Goal: Task Accomplishment & Management: Manage account settings

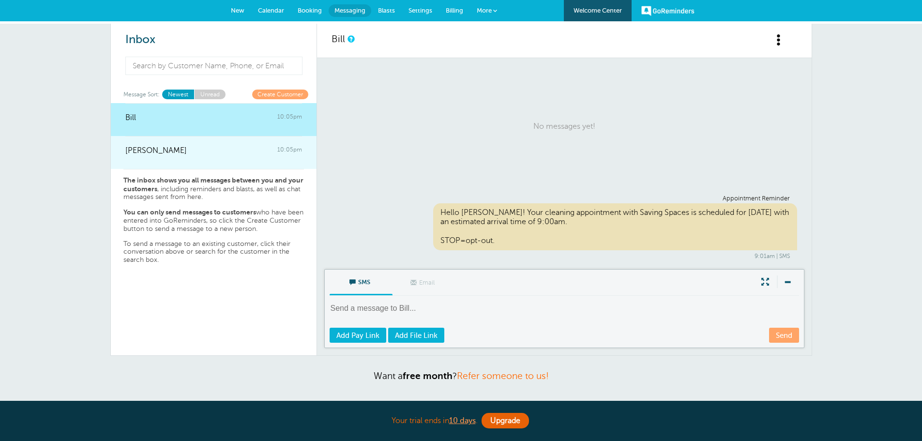
click at [226, 164] on link "Joe 10:05pm" at bounding box center [214, 152] width 206 height 33
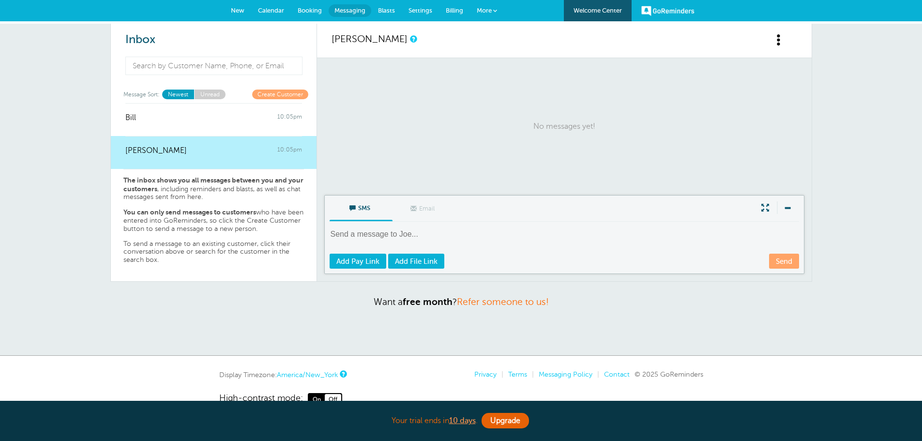
click at [425, 10] on span "Settings" at bounding box center [420, 10] width 24 height 7
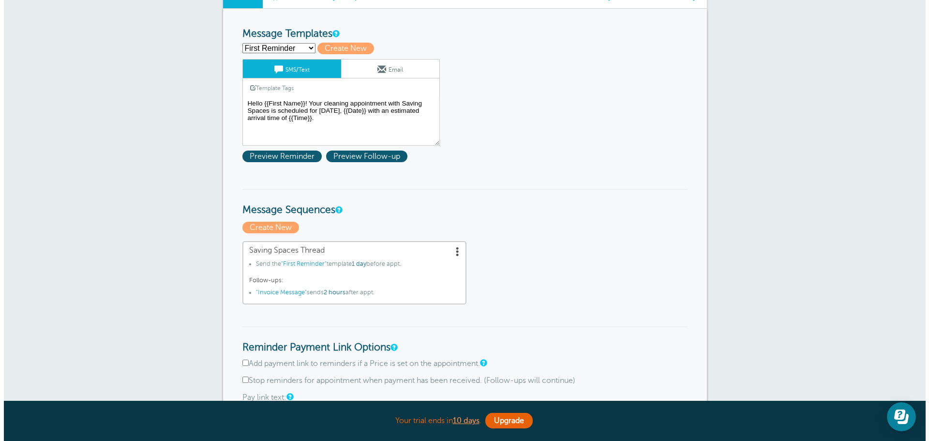
scroll to position [145, 0]
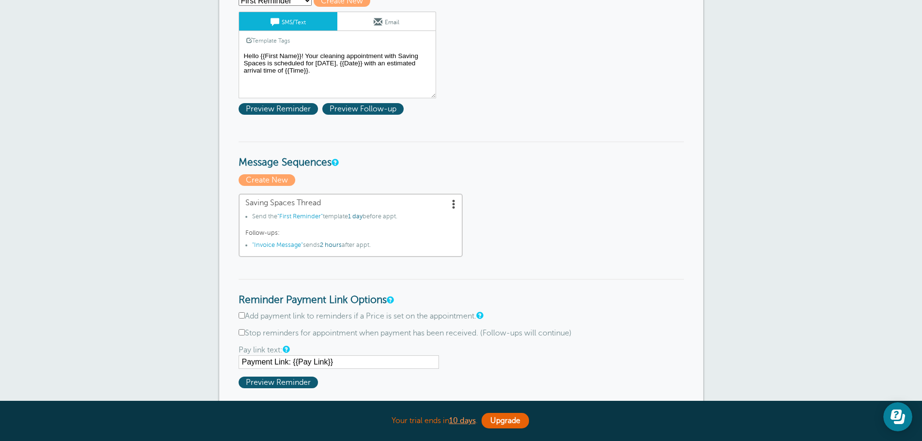
click at [452, 199] on span at bounding box center [454, 204] width 10 height 10
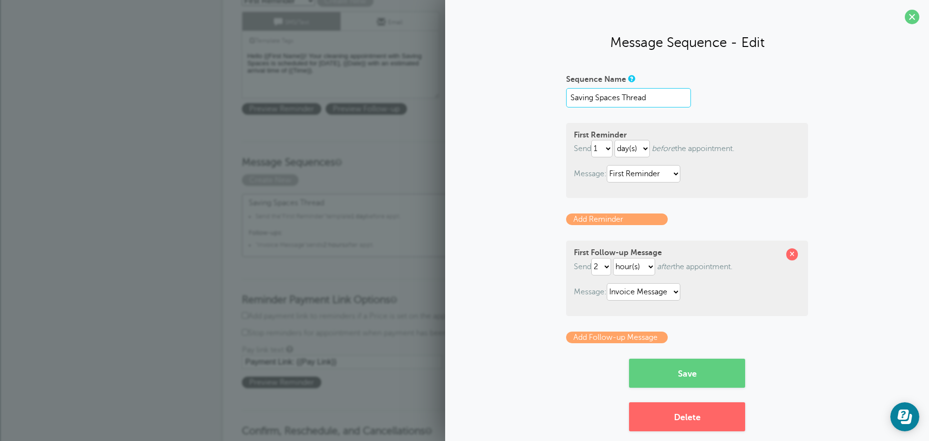
click at [650, 92] on input "Saving Spaces Thread" at bounding box center [628, 97] width 125 height 19
click at [637, 96] on input "Saving Spaces Thread" at bounding box center [628, 97] width 125 height 19
type input "Saving Spaces with Invoice"
click at [690, 373] on button "Save" at bounding box center [687, 372] width 116 height 29
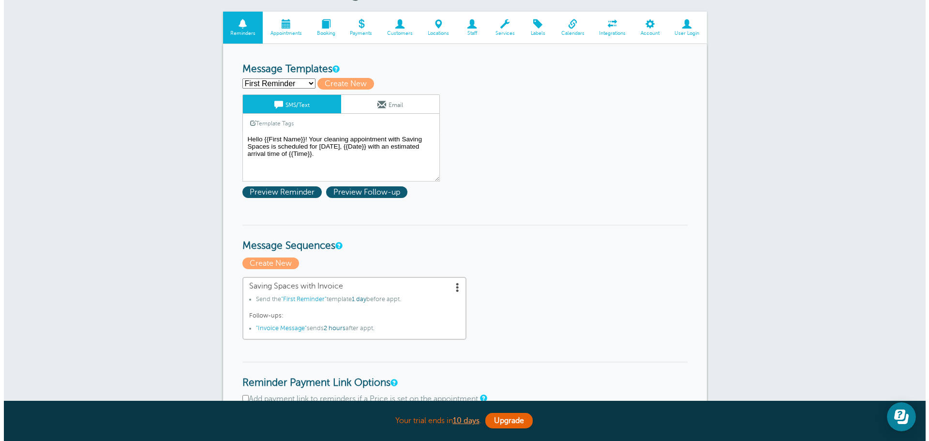
scroll to position [97, 0]
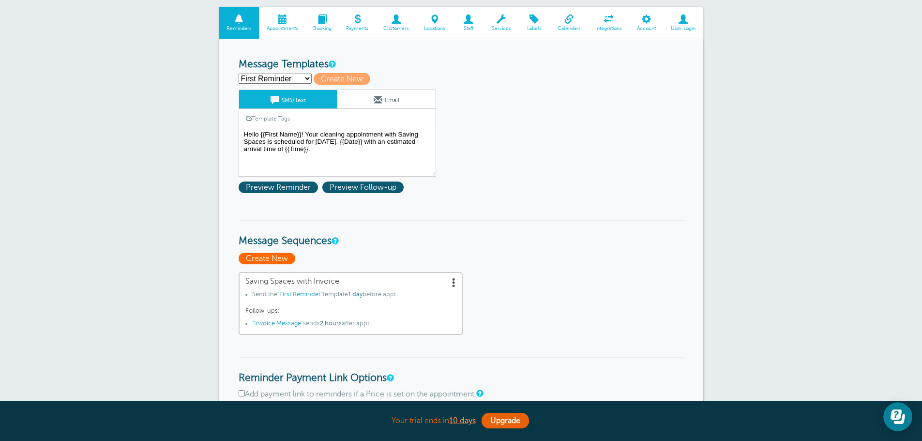
click at [266, 263] on span "Create New" at bounding box center [266, 259] width 57 height 12
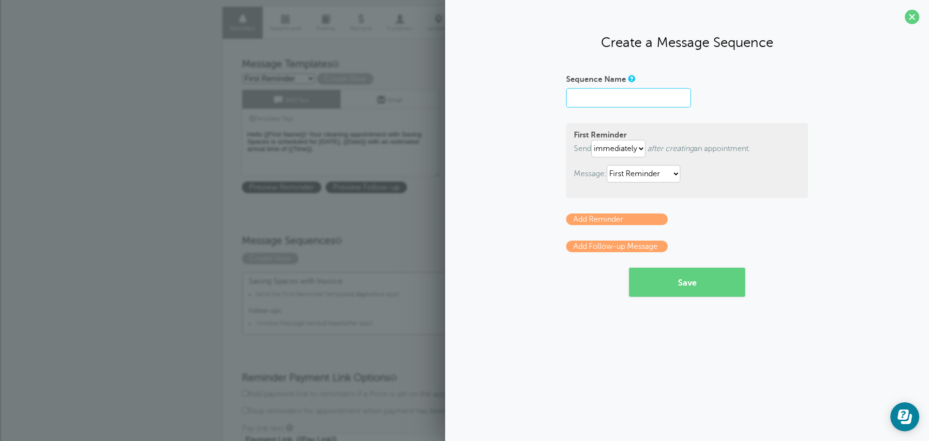
click at [609, 102] on input "Sequence Name" at bounding box center [628, 97] width 125 height 19
type input "Saving Spaces (No Invoice)"
click at [636, 150] on select "immediately 1 2 3 4 5 6 7 8 9 10 11 12 13 14 15 16 17 18 19 20 21 22 23 24 25 2…" at bounding box center [618, 148] width 54 height 17
click at [715, 279] on button "Save" at bounding box center [687, 282] width 116 height 29
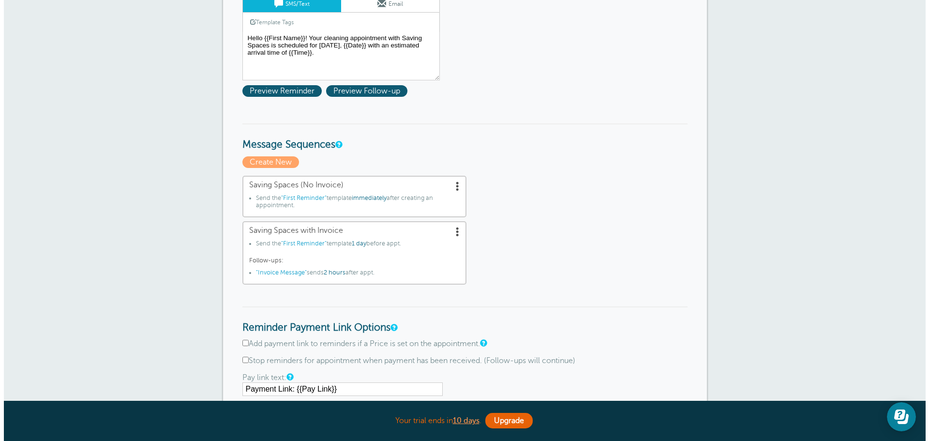
scroll to position [193, 0]
click at [457, 184] on span at bounding box center [454, 185] width 10 height 10
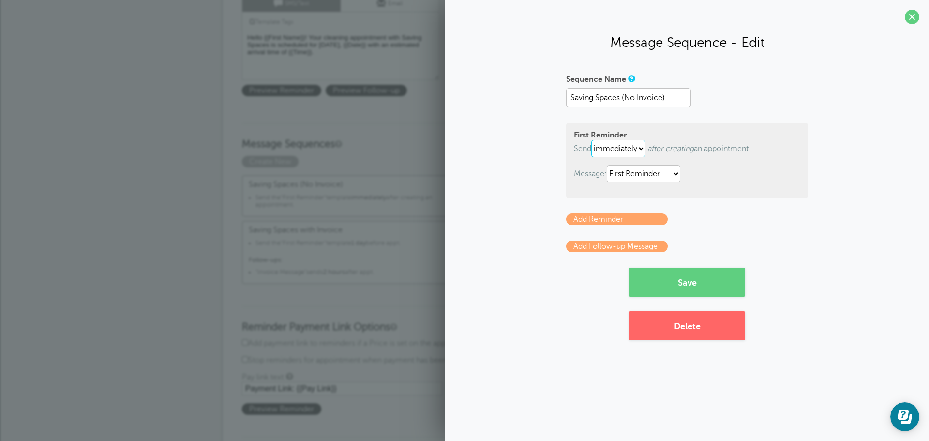
click at [636, 148] on select "immediately 1 2 3 4 5 6 7 8 9 10 11 12 13 14 15 16 17 18 19 20 21 22 23 24 25 2…" at bounding box center [618, 148] width 54 height 17
select select "1"
click at [593, 140] on select "immediately 1 2 3 4 5 6 7 8 9 10 11 12 13 14 15 16 17 18 19 20 21 22 23 24 25 2…" at bounding box center [618, 148] width 54 height 17
click at [680, 281] on button "Save" at bounding box center [687, 282] width 116 height 29
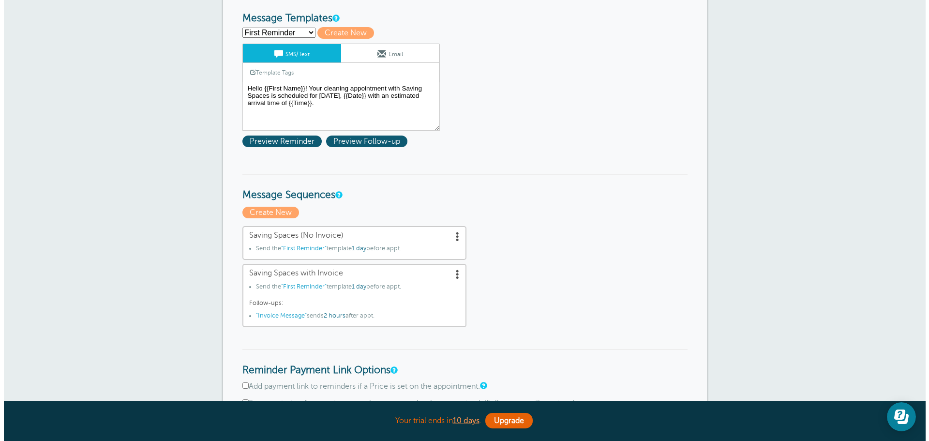
scroll to position [145, 0]
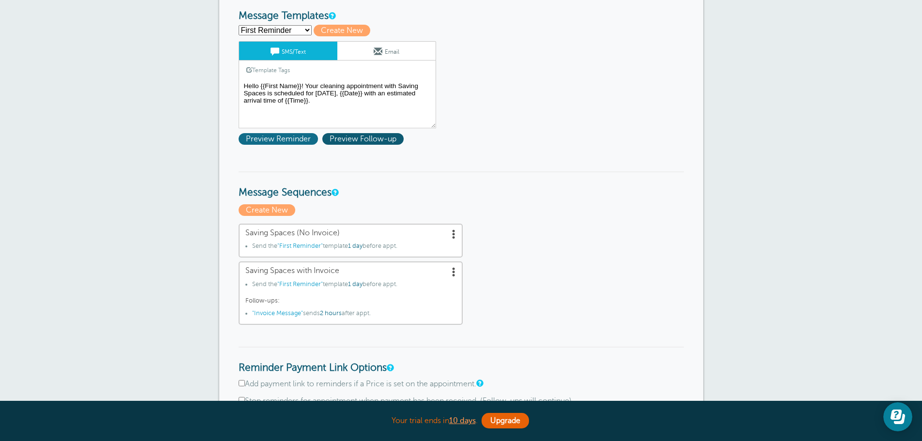
click at [297, 138] on span "Preview Reminder" at bounding box center [277, 139] width 79 height 12
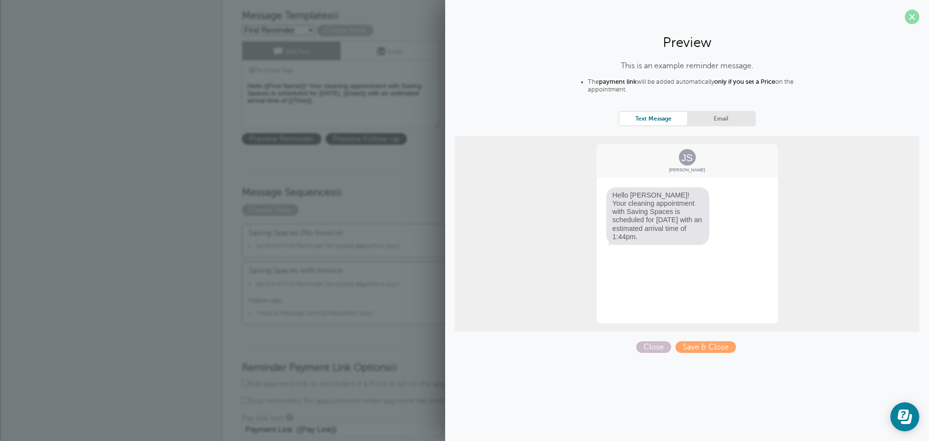
click at [911, 19] on span at bounding box center [912, 17] width 15 height 15
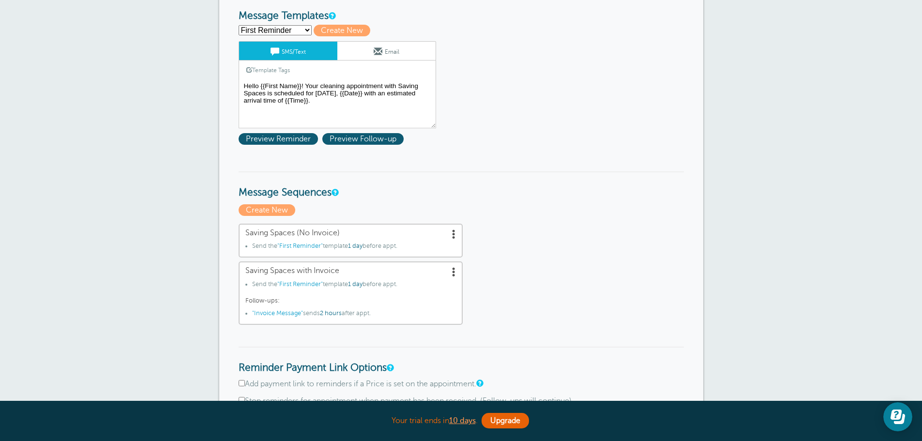
click at [457, 271] on span at bounding box center [454, 272] width 10 height 10
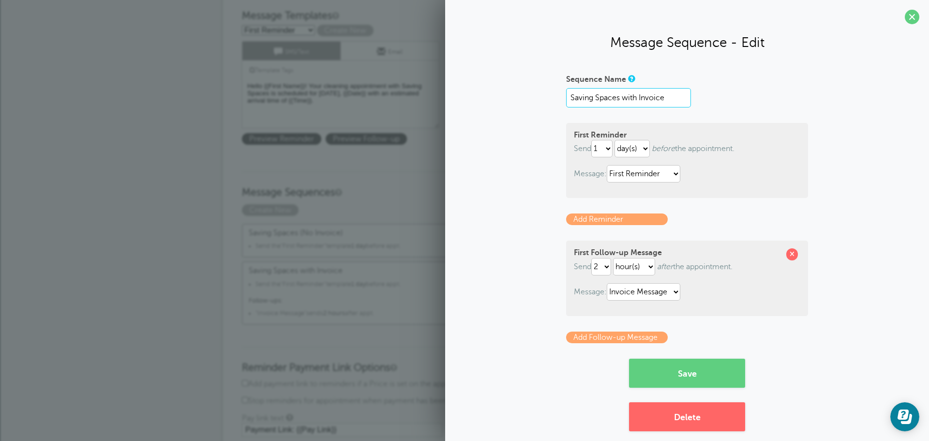
click at [618, 101] on input "Saving Spaces with Invoice" at bounding box center [628, 97] width 125 height 19
type input "Saving Spaces (With Invoice)"
click at [703, 385] on button "Save" at bounding box center [687, 372] width 116 height 29
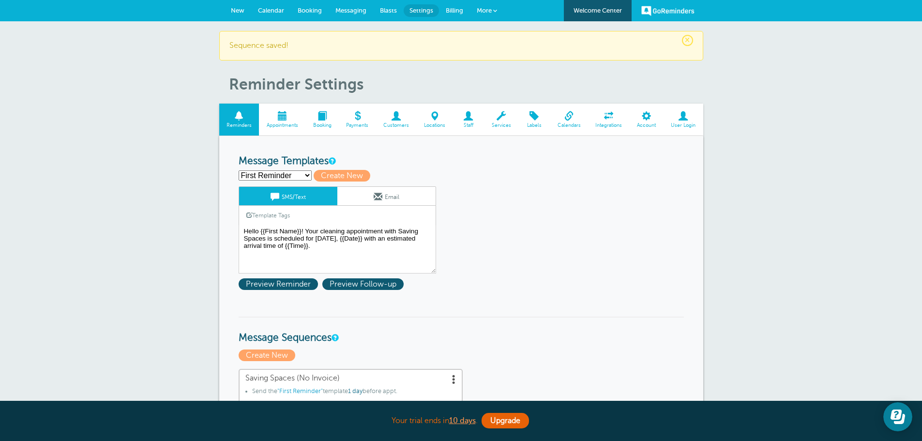
click at [291, 117] on span at bounding box center [282, 115] width 46 height 9
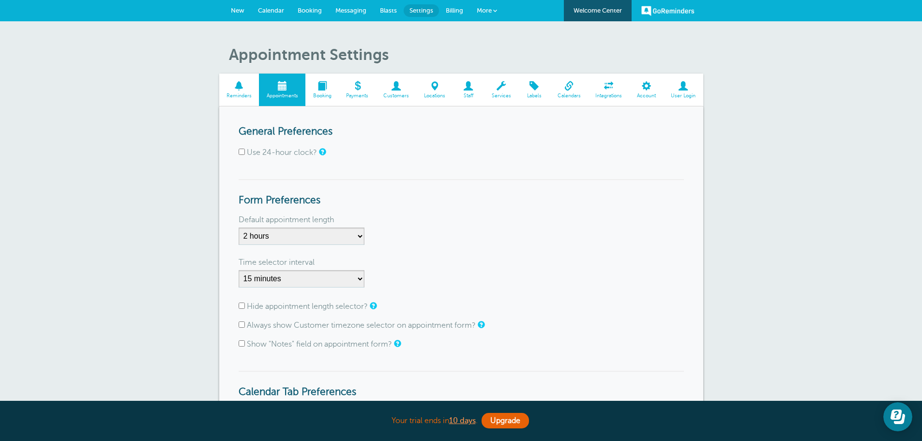
click at [270, 10] on span "Calendar" at bounding box center [271, 10] width 26 height 7
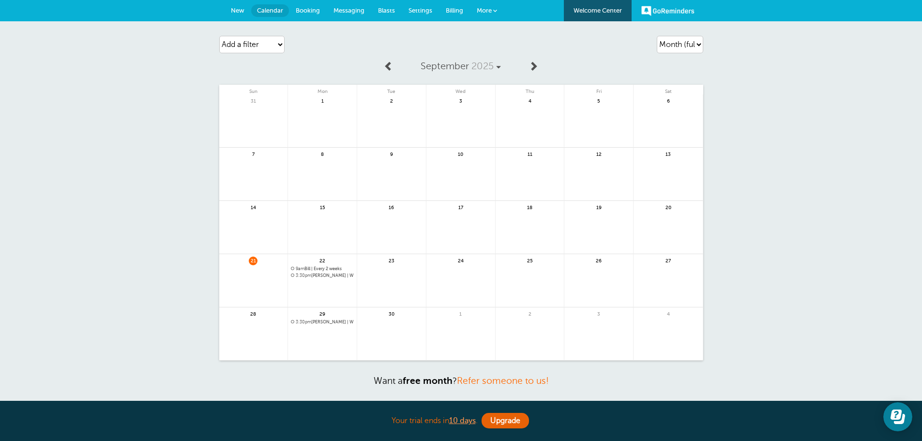
click at [328, 275] on span "3:30pm [PERSON_NAME] | Weekly" at bounding box center [322, 275] width 63 height 5
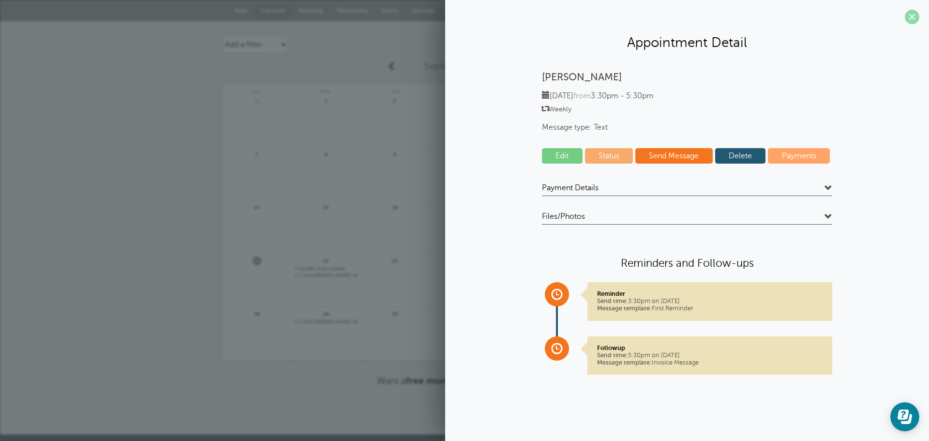
click at [912, 20] on span at bounding box center [912, 17] width 15 height 15
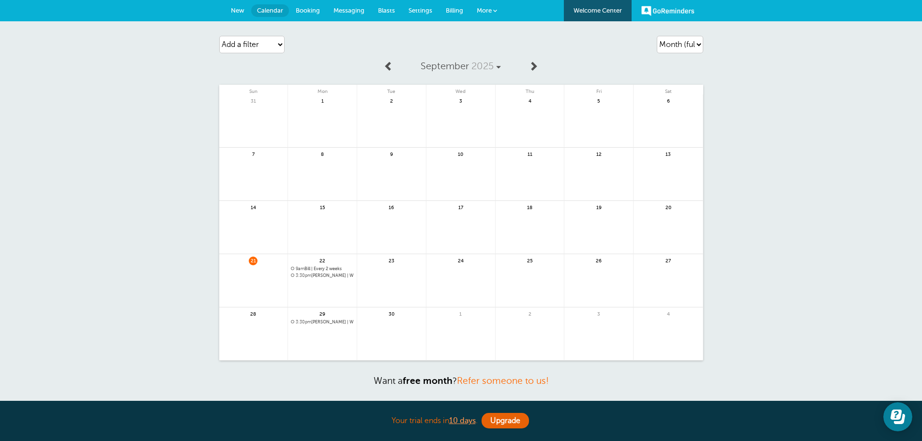
click at [321, 268] on span "9am Bill | Every 2 weeks" at bounding box center [322, 268] width 63 height 5
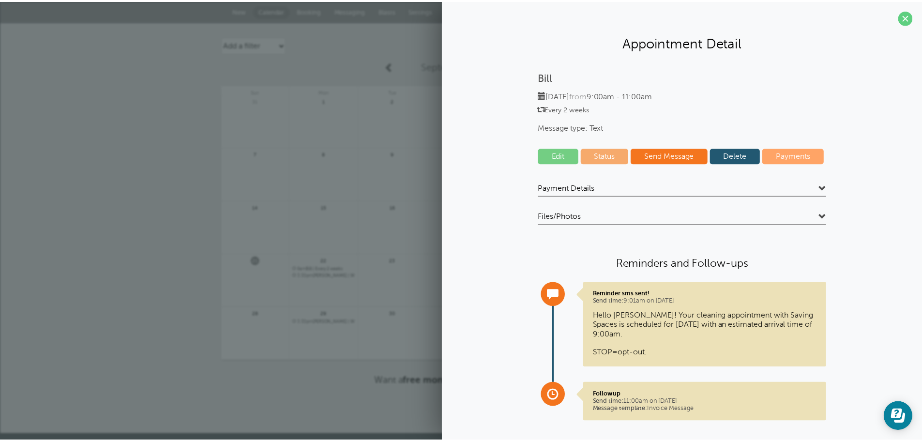
scroll to position [13, 0]
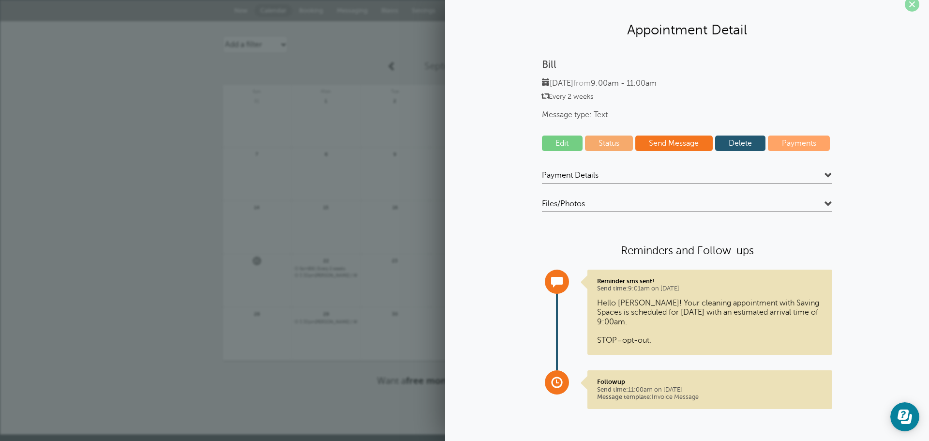
click at [907, 10] on span at bounding box center [912, 4] width 15 height 15
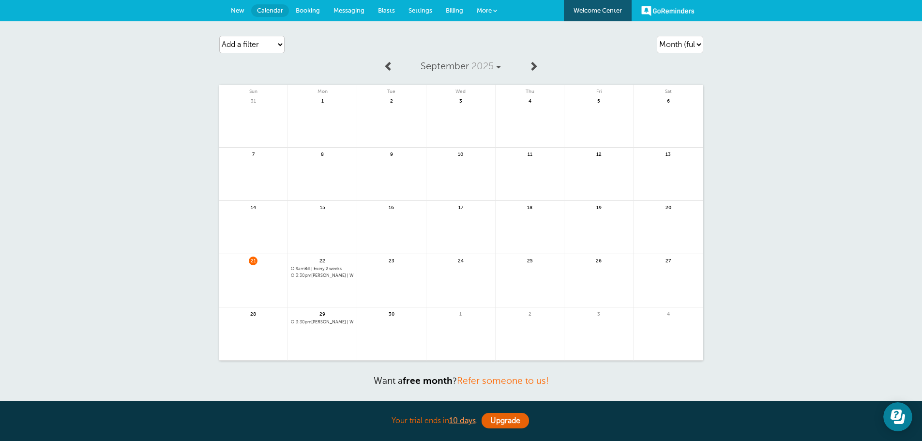
click at [245, 10] on link "New" at bounding box center [237, 10] width 27 height 21
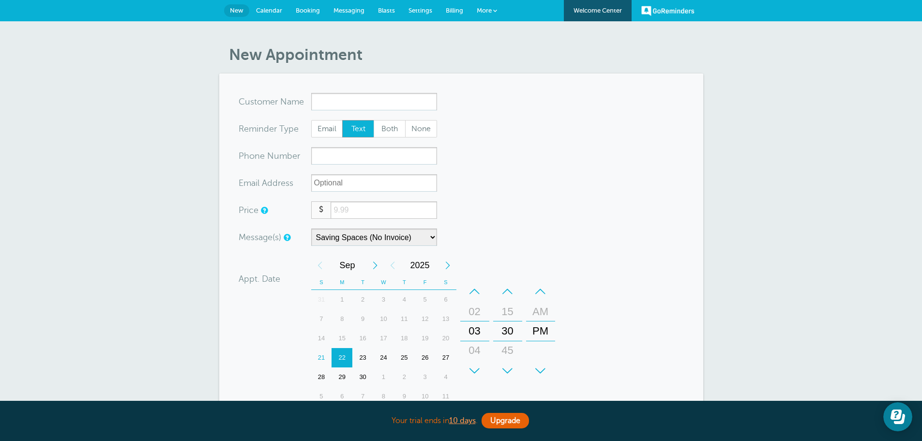
click at [263, 11] on span "Calendar" at bounding box center [269, 10] width 26 height 7
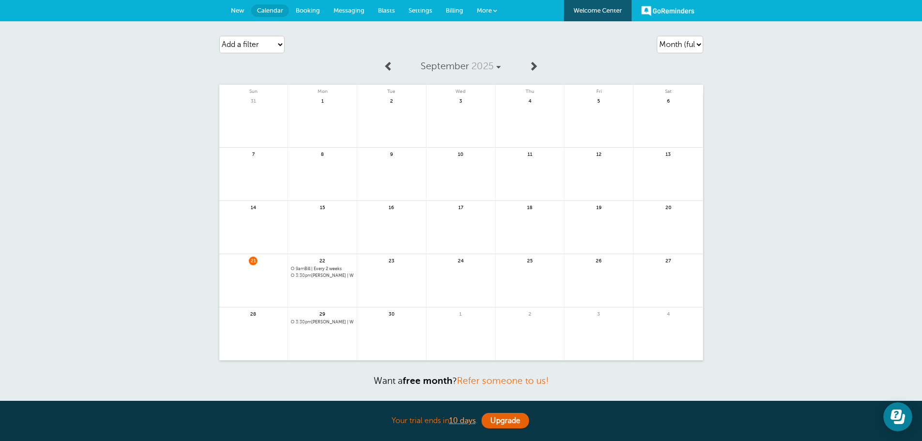
click at [314, 289] on link at bounding box center [322, 301] width 69 height 42
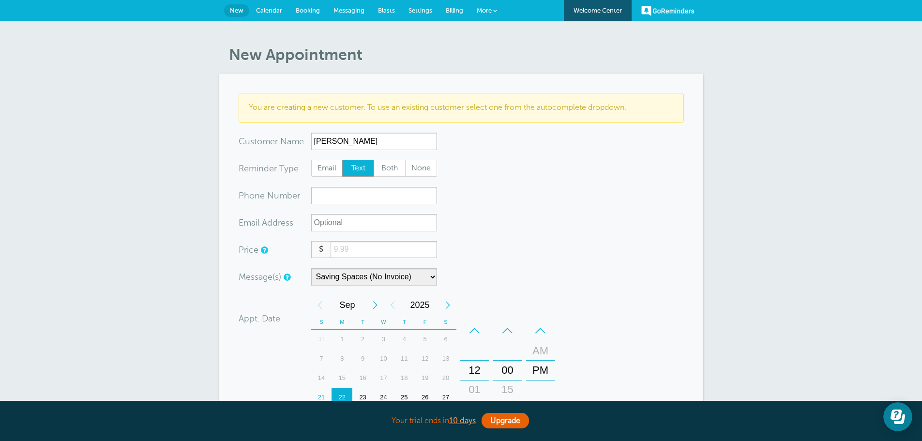
type input "[PERSON_NAME]"
click at [322, 199] on input "xxx-no-autofill" at bounding box center [374, 195] width 126 height 17
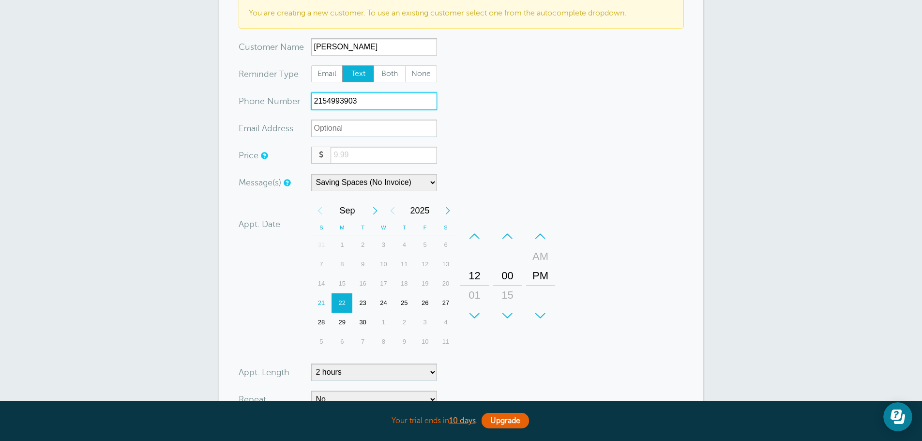
scroll to position [97, 0]
click at [476, 231] on div "–" at bounding box center [474, 233] width 29 height 19
click at [511, 310] on div "+" at bounding box center [507, 312] width 29 height 19
click at [540, 233] on div "–" at bounding box center [540, 233] width 29 height 19
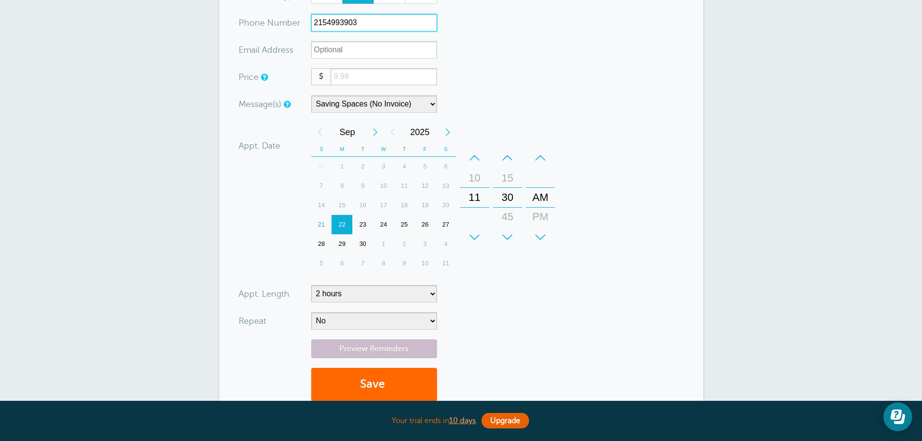
scroll to position [193, 0]
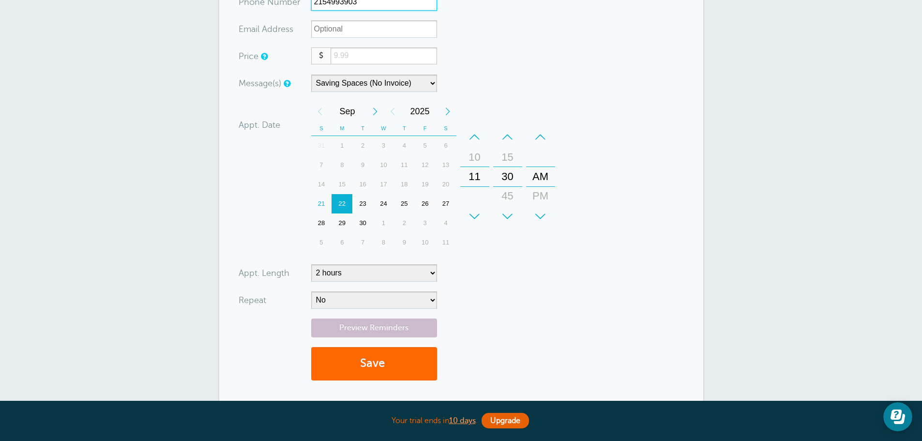
type input "2154993903"
click at [416, 275] on select "5 minutes 10 minutes 15 minutes 20 minutes 25 minutes 30 minutes 35 minutes 40 …" at bounding box center [374, 272] width 126 height 17
select select "90"
click at [311, 264] on select "5 minutes 10 minutes 15 minutes 20 minutes 25 minutes 30 minutes 35 minutes 40 …" at bounding box center [374, 272] width 126 height 17
click at [428, 299] on select "No Daily Weekly Every 2 weeks Every 3 weeks Every 4 weeks Monthly Every 5 weeks…" at bounding box center [374, 299] width 126 height 17
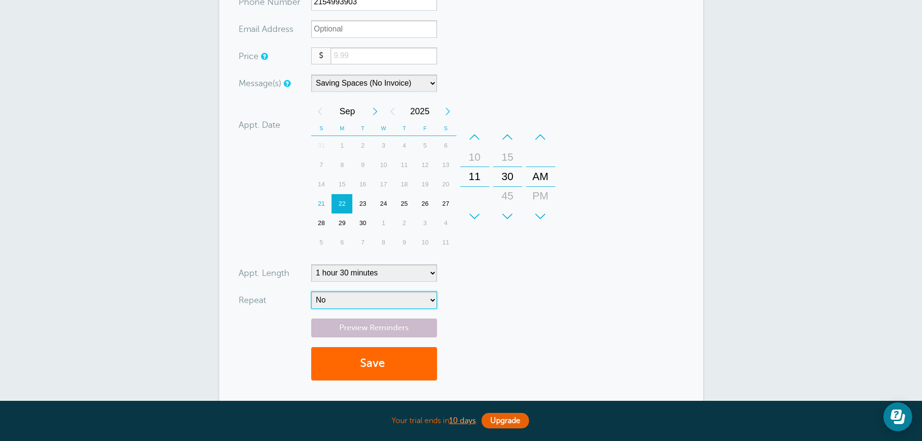
select select "RRULE:FREQ=WEEKLY;INTERVAL=2"
click at [311, 291] on select "No Daily Weekly Every 2 weeks Every 3 weeks Every 4 weeks Monthly Every 5 weeks…" at bounding box center [374, 299] width 126 height 17
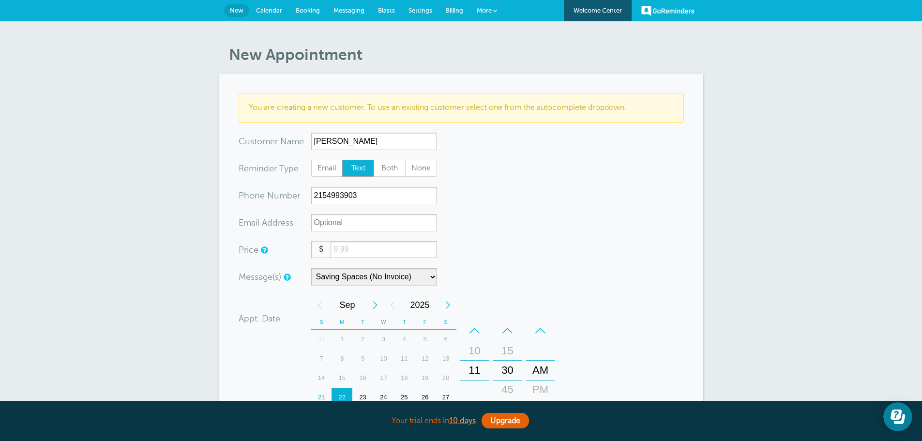
scroll to position [29, 0]
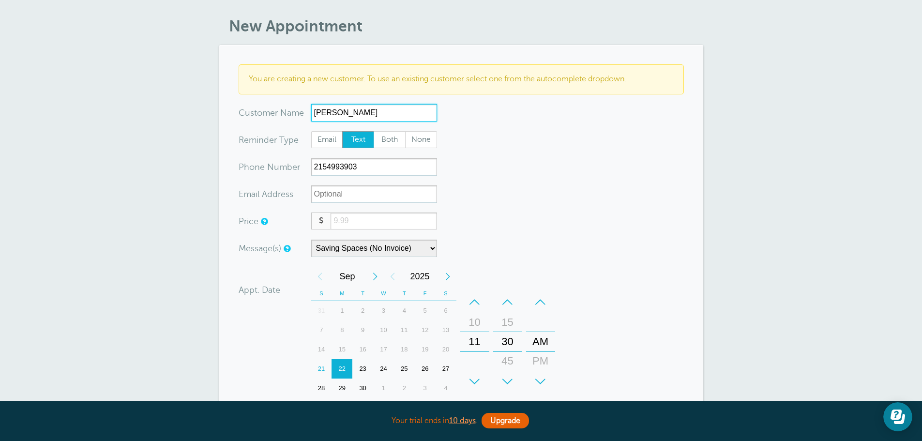
click at [358, 110] on input "Linda" at bounding box center [374, 112] width 126 height 17
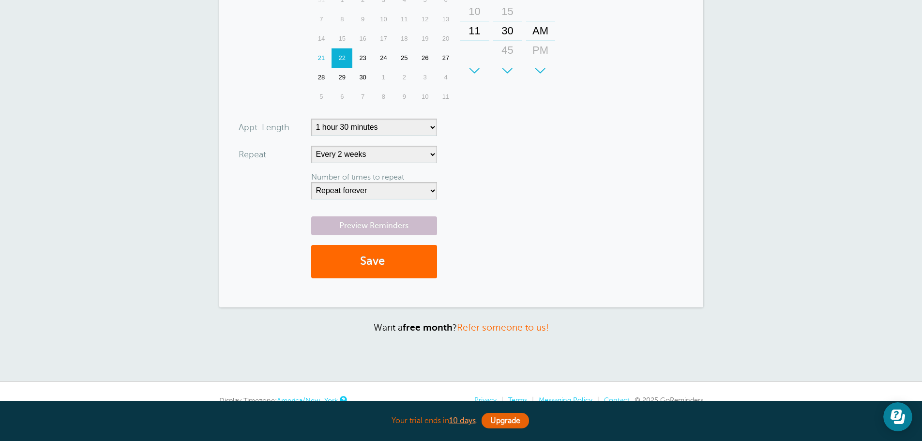
scroll to position [367, 0]
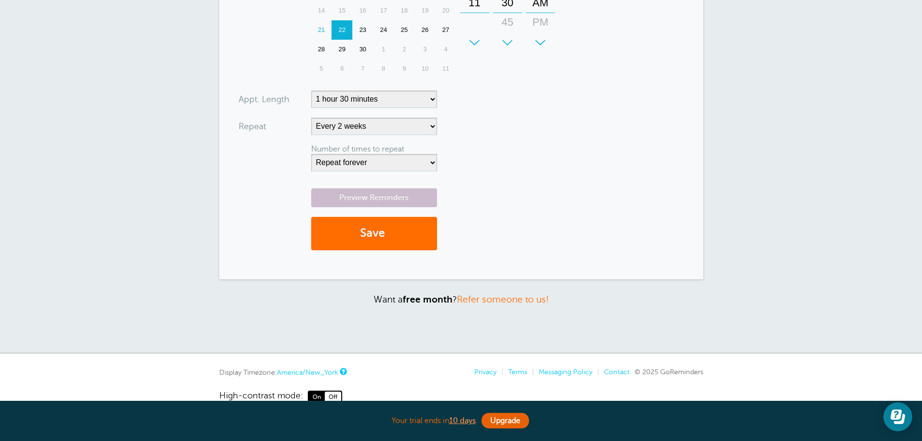
type input "Linda Tate"
click at [401, 231] on button "Save" at bounding box center [374, 233] width 126 height 33
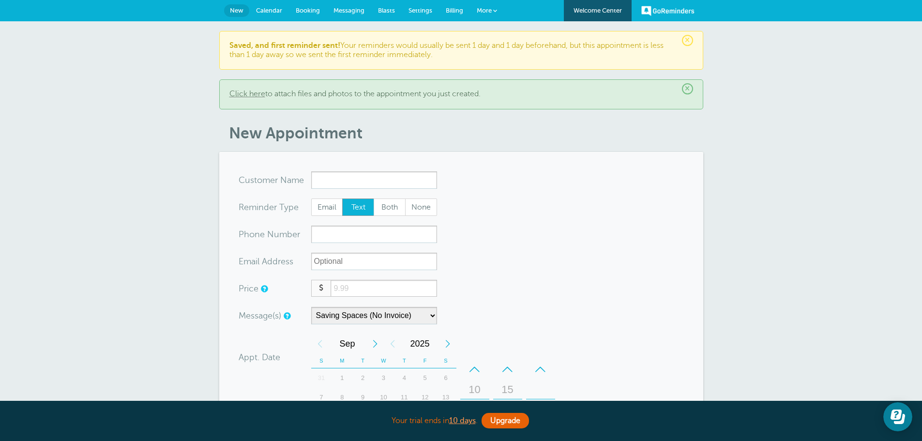
click at [347, 11] on span "Messaging" at bounding box center [348, 10] width 31 height 7
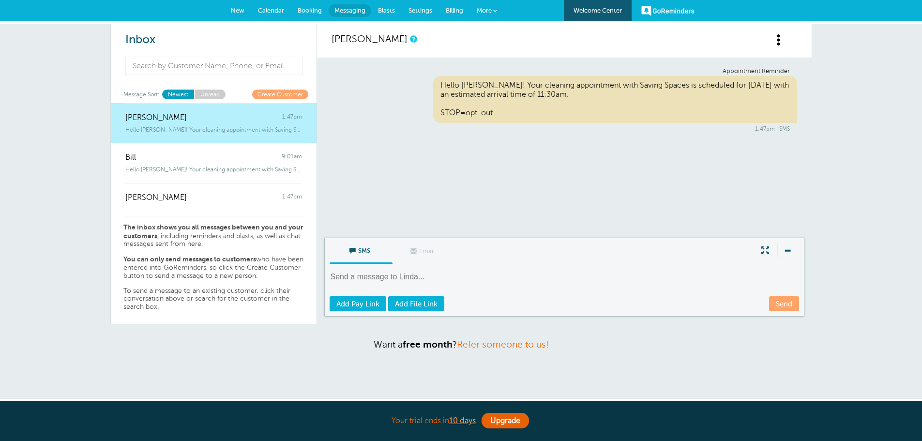
click at [210, 125] on div "Hello [PERSON_NAME]! Your cleaning appointment with Saving Spaces is scheduled …" at bounding box center [213, 127] width 177 height 11
click at [231, 12] on span "New" at bounding box center [238, 10] width 14 height 7
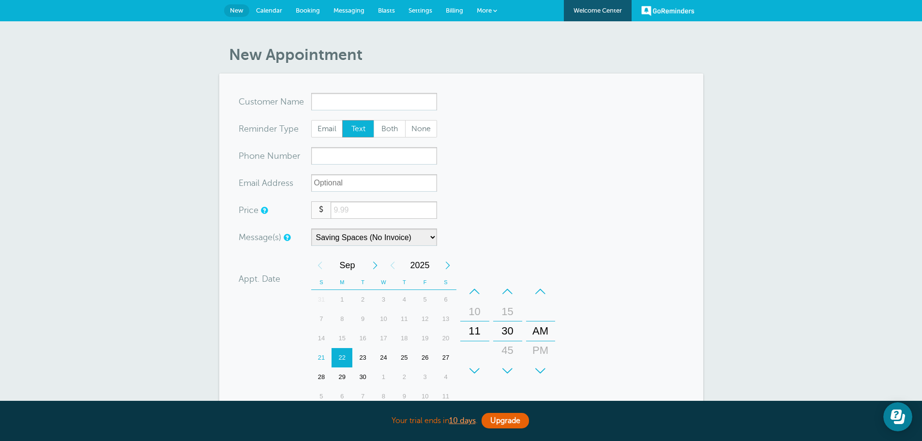
click at [363, 97] on input "x-no-autofill" at bounding box center [374, 101] width 126 height 17
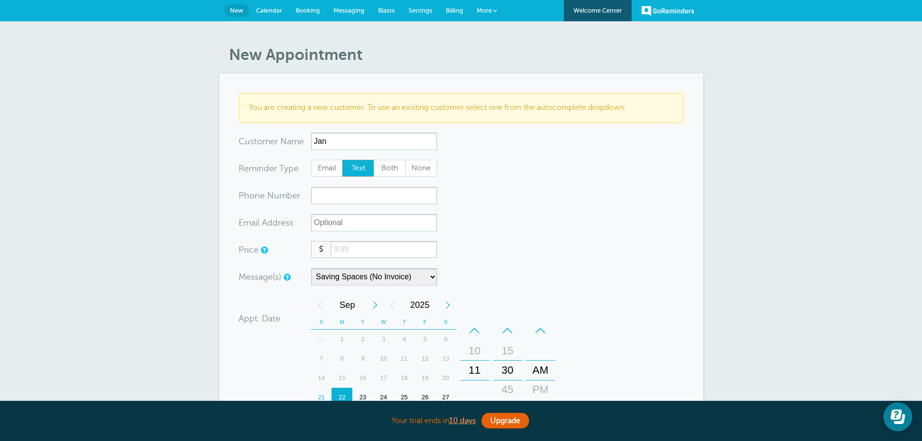
type input "Jan"
click at [343, 193] on input "xxx-no-autofill" at bounding box center [374, 195] width 126 height 17
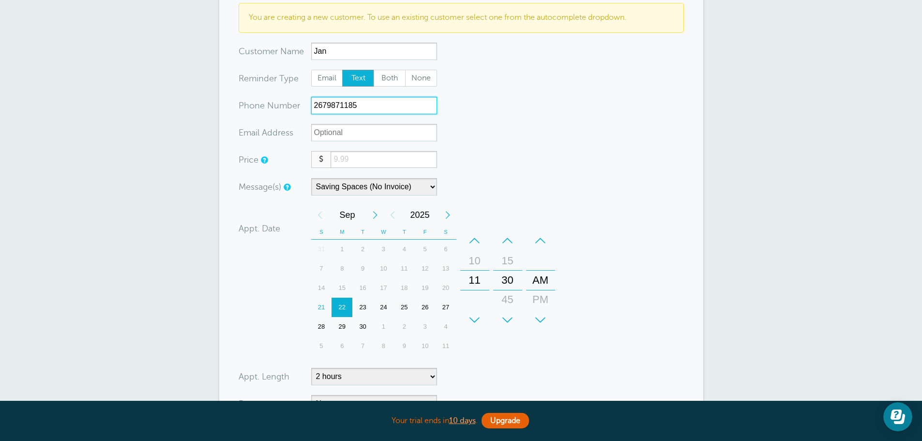
scroll to position [97, 0]
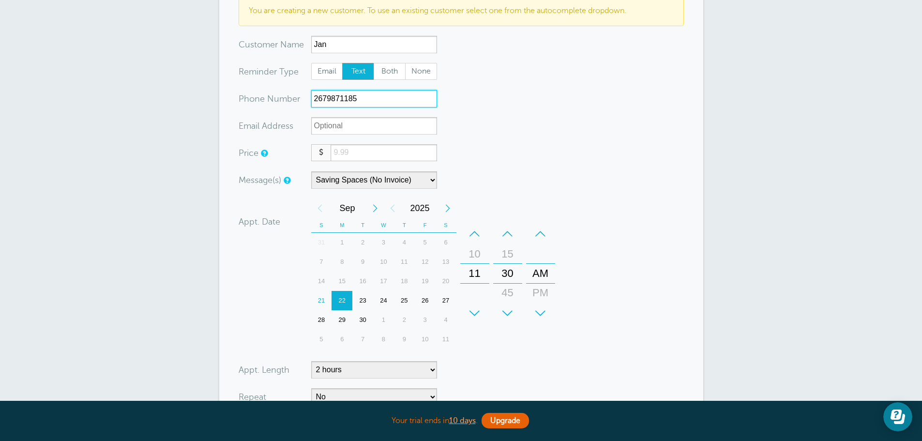
click at [363, 299] on div "23" at bounding box center [362, 300] width 21 height 19
click at [476, 231] on div "–" at bounding box center [474, 233] width 29 height 19
click at [475, 231] on div "–" at bounding box center [474, 233] width 29 height 19
click at [506, 233] on div "–" at bounding box center [507, 233] width 29 height 19
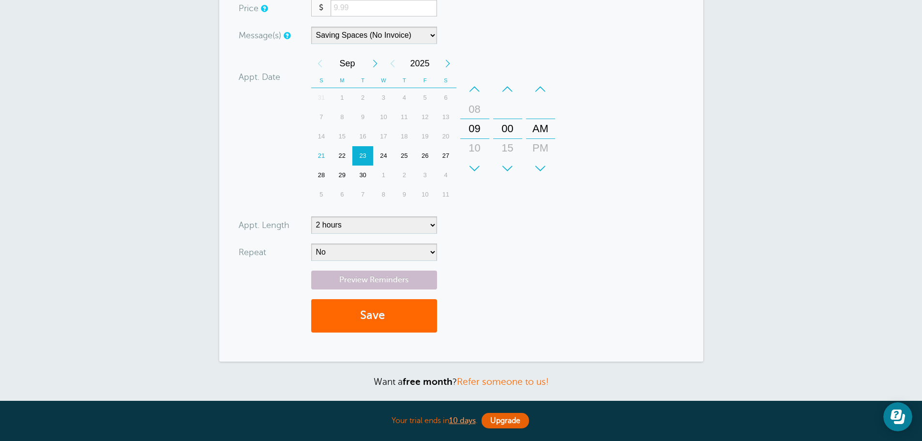
scroll to position [242, 0]
type input "2679871185"
click at [406, 244] on select "No Daily Weekly Every 2 weeks Every 3 weeks Every 4 weeks Monthly Every 5 weeks…" at bounding box center [374, 251] width 126 height 17
select select "RRULE:FREQ=WEEKLY;INTERVAL=2"
click at [311, 243] on select "No Daily Weekly Every 2 weeks Every 3 weeks Every 4 weeks Monthly Every 5 weeks…" at bounding box center [374, 251] width 126 height 17
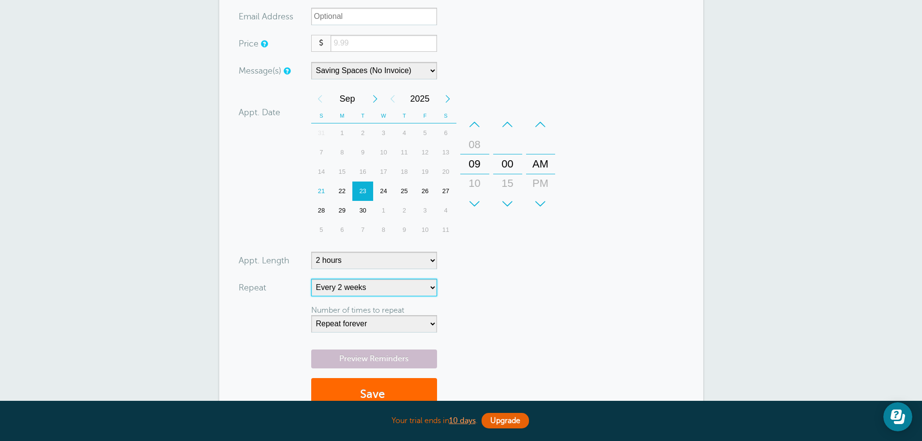
scroll to position [290, 0]
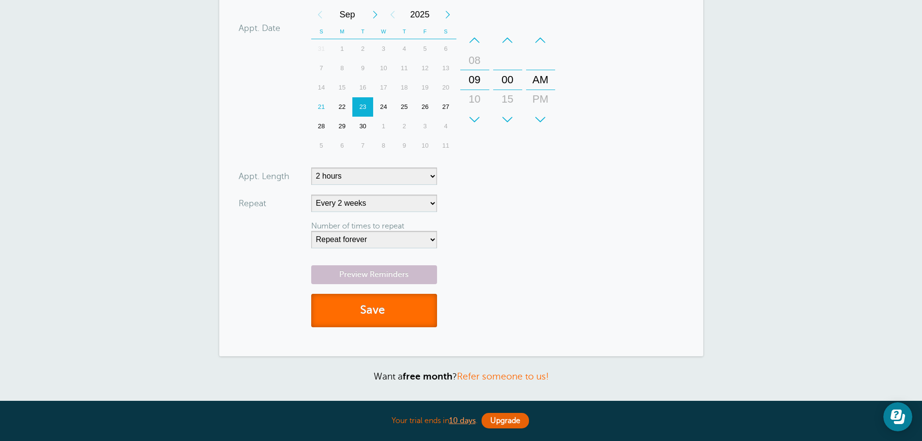
click at [387, 308] on span "submit" at bounding box center [386, 309] width 3 height 13
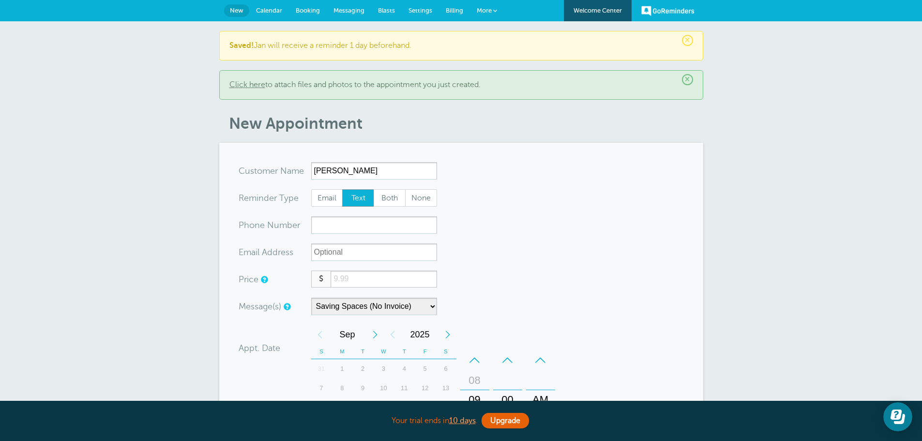
type input "[PERSON_NAME]"
click at [323, 218] on input "xxx-no-autofill" at bounding box center [374, 224] width 126 height 17
type input "2158700149"
click at [398, 310] on select "Saving Spaces (No Invoice) Saving Spaces (With Invoice)" at bounding box center [374, 305] width 126 height 17
select select "161890"
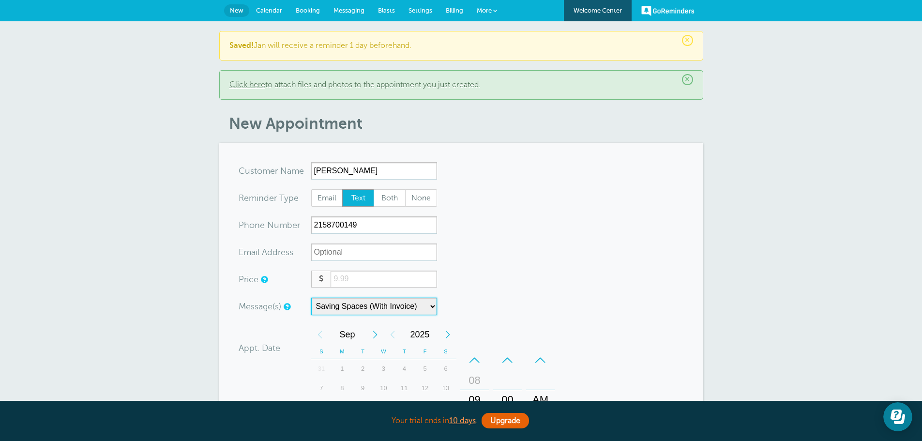
click at [311, 297] on select "Saving Spaces (No Invoice) Saving Spaces (With Invoice)" at bounding box center [374, 305] width 126 height 17
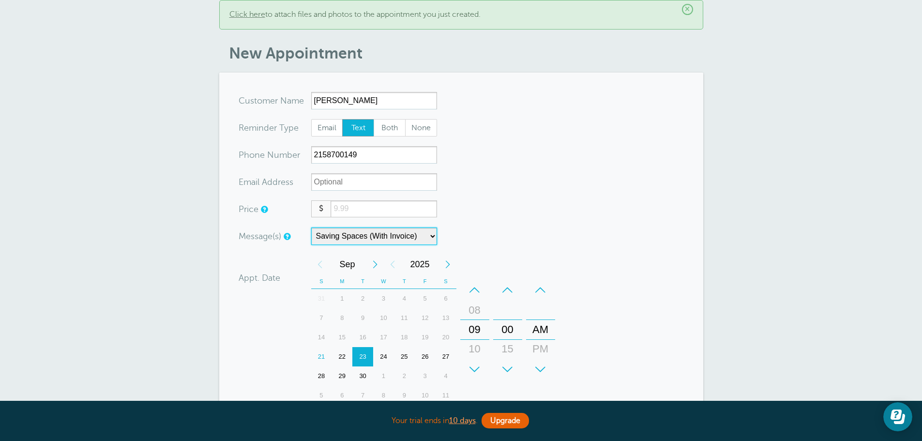
scroll to position [97, 0]
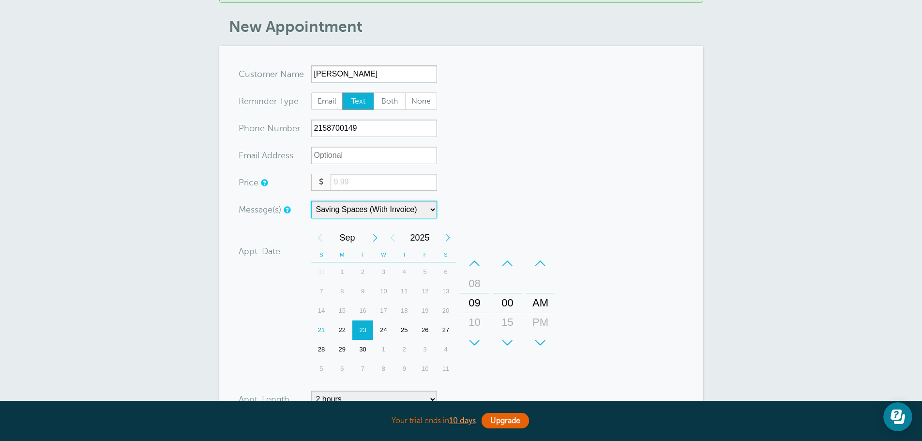
click at [476, 337] on div "+" at bounding box center [474, 342] width 29 height 19
click at [502, 340] on div "+" at bounding box center [507, 342] width 29 height 19
click at [352, 181] on input "number" at bounding box center [383, 182] width 106 height 17
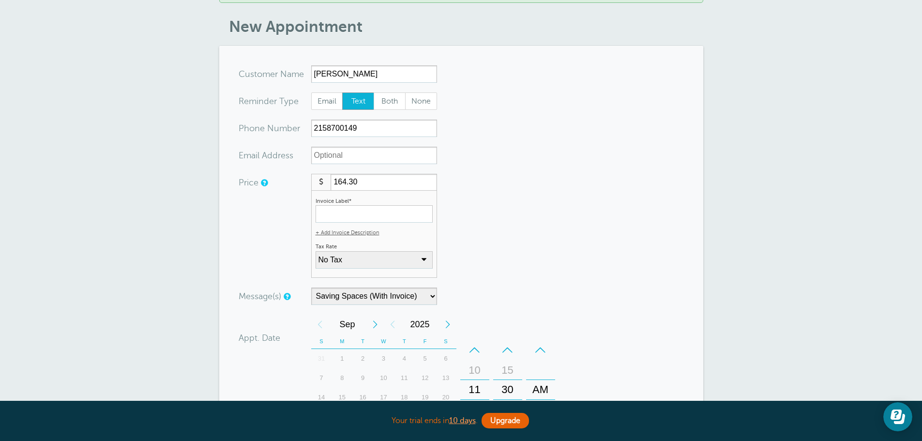
type input "164.30"
click at [400, 211] on input "Invoice Label*" at bounding box center [373, 213] width 117 height 17
click at [335, 256] on select "No Tax PA Sales Tax: 6% (inclusive) + Add New Rate" at bounding box center [373, 259] width 117 height 17
select select "17"
click at [315, 251] on select "No Tax PA Sales Tax: 6% (inclusive) + Add New Rate" at bounding box center [373, 259] width 117 height 17
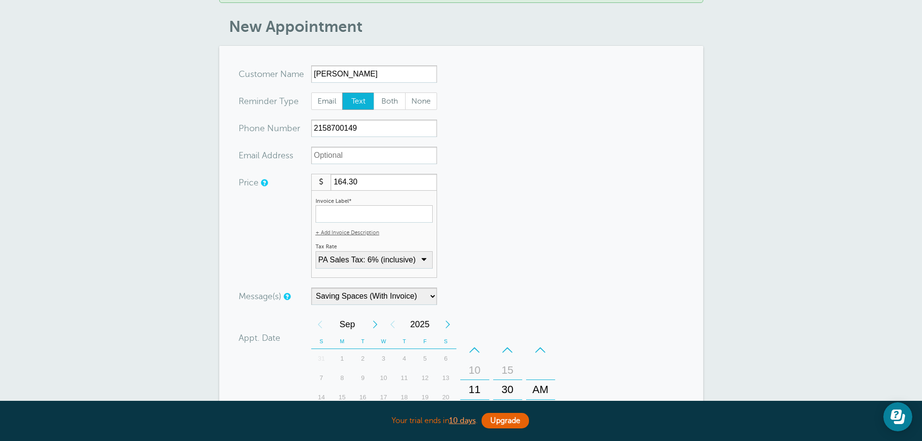
click at [572, 232] on form "You are creating a new customer. To use an existing customer select one from th…" at bounding box center [460, 333] width 445 height 537
click at [381, 220] on input "Invoice Label*" at bounding box center [373, 213] width 117 height 17
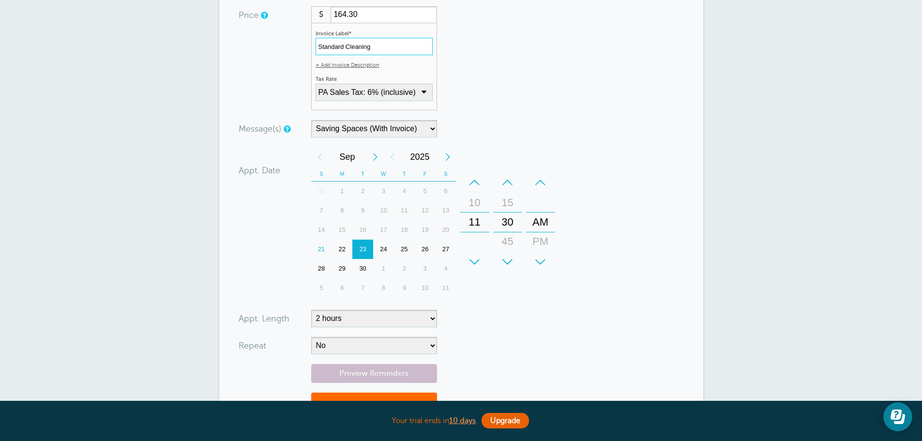
scroll to position [290, 0]
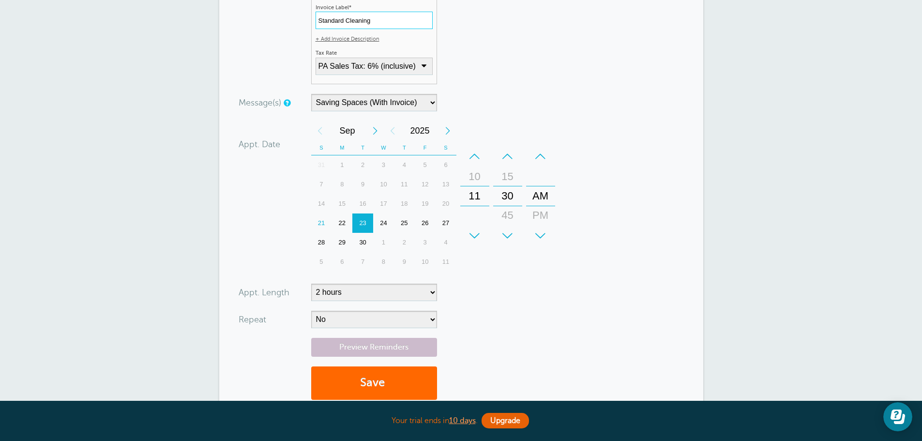
type input "Standard Cleaning"
click at [390, 320] on select "No Daily Weekly Every 2 weeks Every 3 weeks Every 4 weeks Monthly Every 5 weeks…" at bounding box center [374, 319] width 126 height 17
select select "RRULE:FREQ=WEEKLY;INTERVAL=2"
click at [311, 311] on select "No Daily Weekly Every 2 weeks Every 3 weeks Every 4 weeks Monthly Every 5 weeks…" at bounding box center [374, 319] width 126 height 17
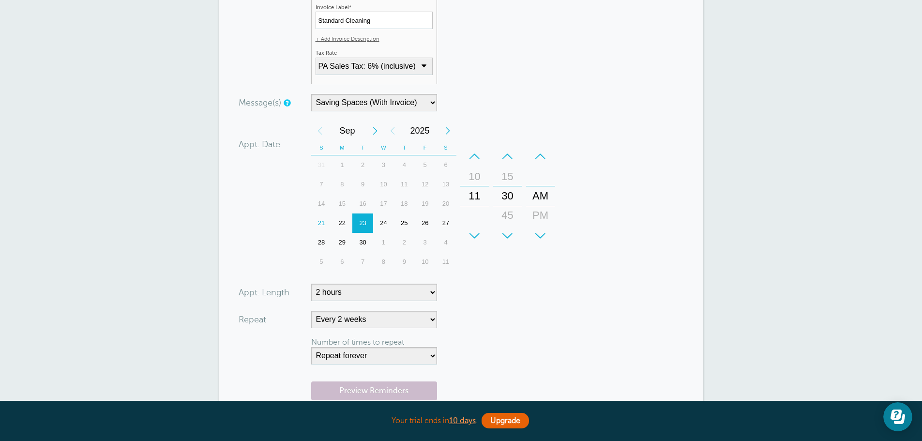
click at [606, 140] on form "You are creating a new customer. To use an existing customer select one from th…" at bounding box center [460, 162] width 445 height 581
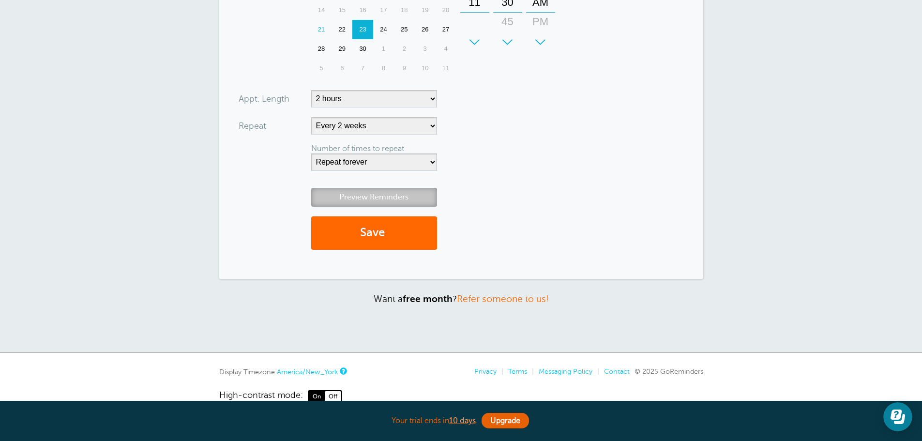
click at [372, 196] on link "Preview Reminders" at bounding box center [374, 197] width 126 height 19
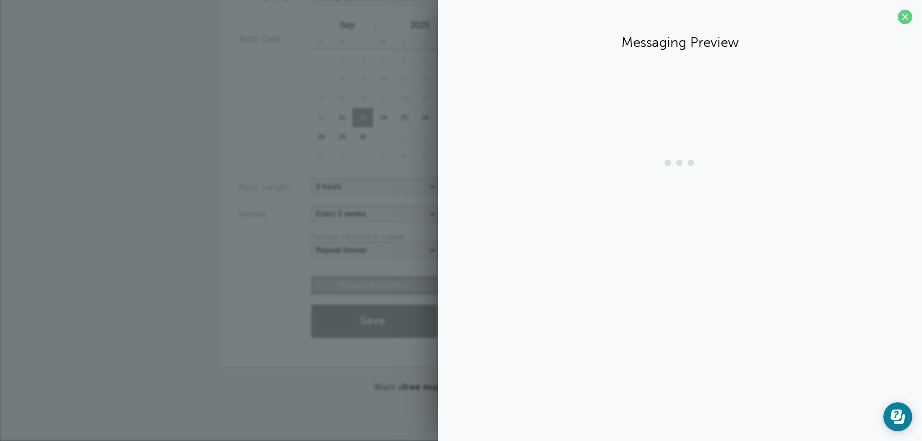
scroll to position [396, 0]
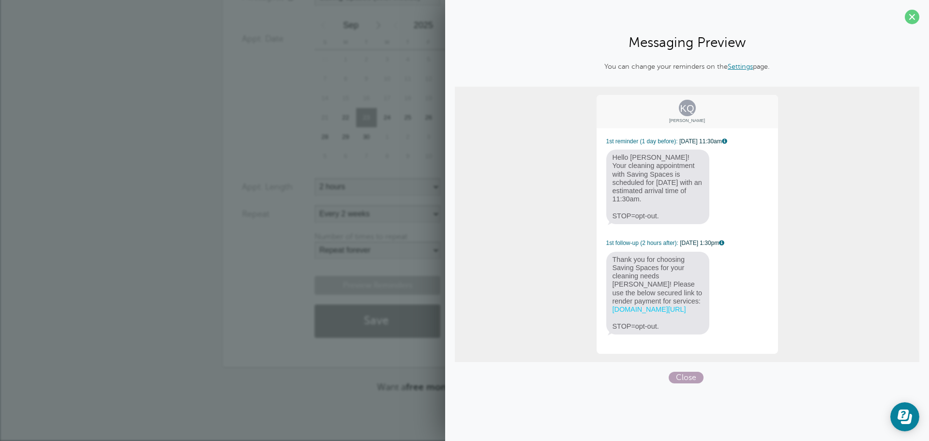
click at [697, 373] on span "Close" at bounding box center [686, 378] width 35 height 12
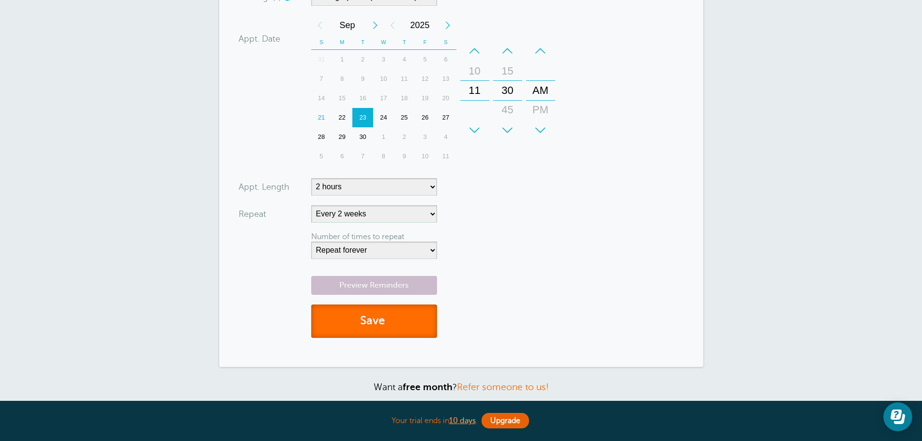
click at [383, 326] on button "Save" at bounding box center [374, 320] width 126 height 33
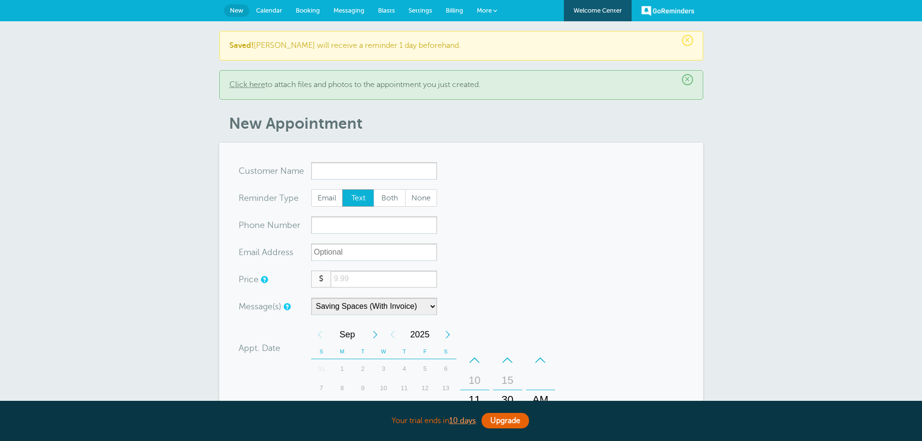
select select "161890"
click at [274, 7] on span "Calendar" at bounding box center [269, 10] width 26 height 7
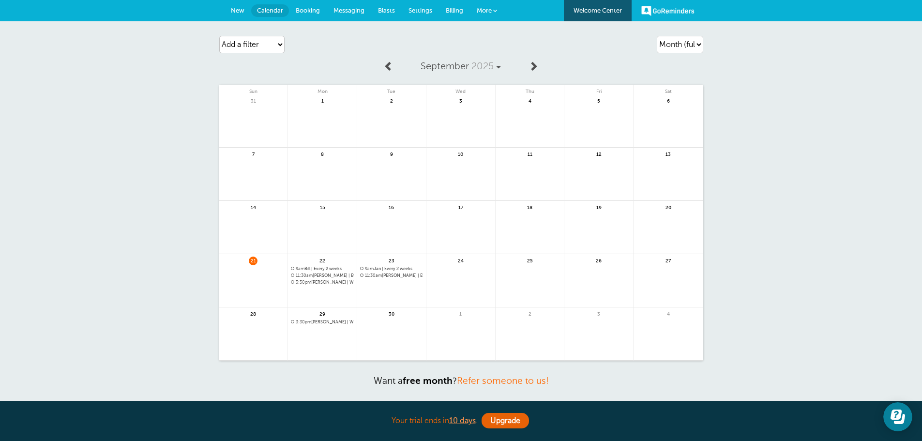
click at [386, 288] on link at bounding box center [391, 301] width 69 height 42
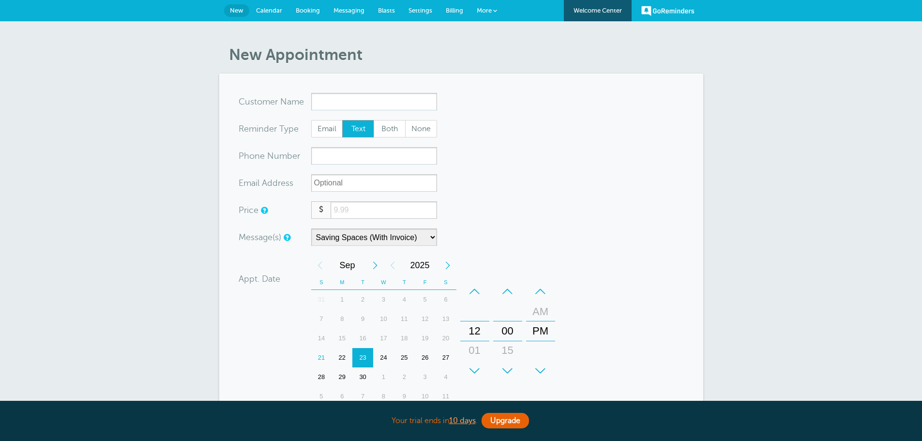
select select "161890"
click at [476, 366] on div "+" at bounding box center [474, 370] width 29 height 19
type input "[PERSON_NAME]"
click at [354, 239] on select "Saving Spaces (No Invoice) Saving Spaces (With Invoice)" at bounding box center [374, 236] width 126 height 17
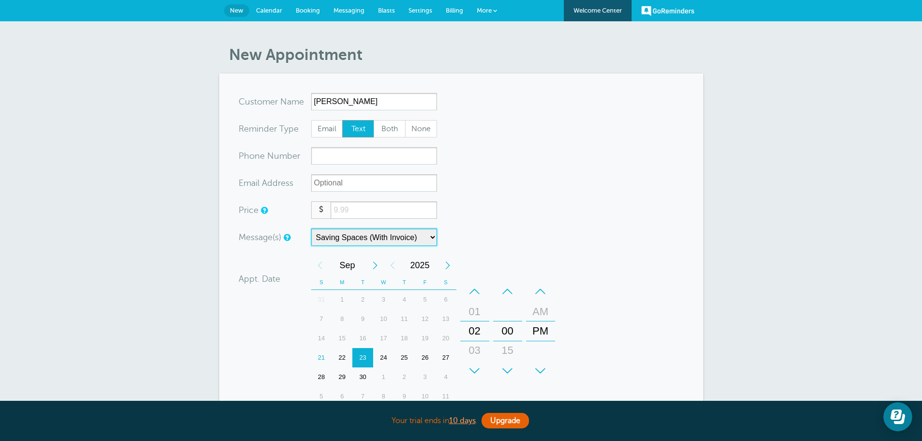
select select "162160"
click at [311, 228] on select "Saving Spaces (No Invoice) Saving Spaces (With Invoice)" at bounding box center [374, 236] width 126 height 17
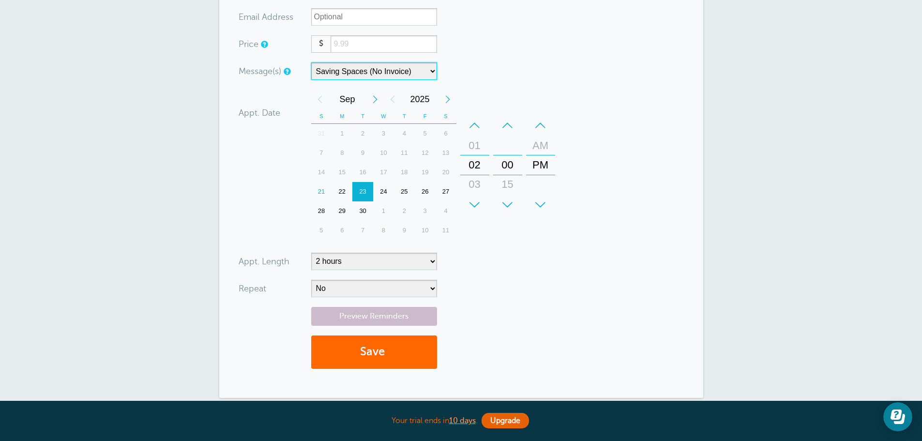
scroll to position [193, 0]
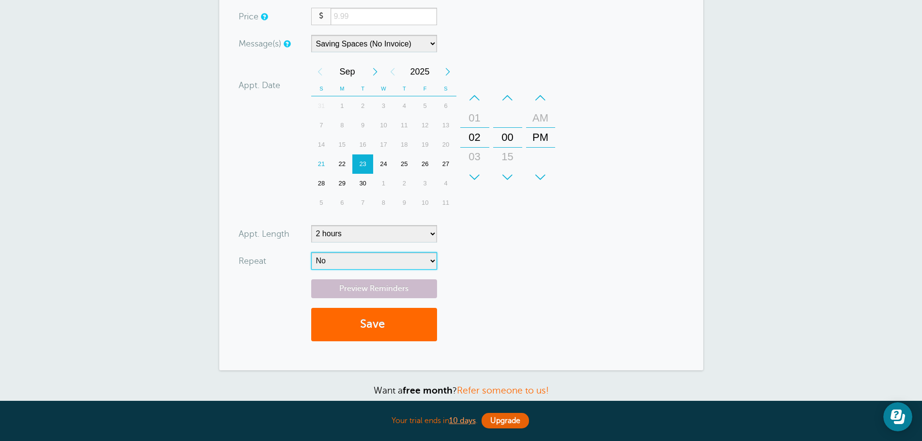
click at [363, 259] on select "No Daily Weekly Every 2 weeks Every 3 weeks Every 4 weeks Monthly Every 5 weeks…" at bounding box center [374, 260] width 126 height 17
select select "RRULE:FREQ=WEEKLY;INTERVAL=2"
click at [311, 252] on select "No Daily Weekly Every 2 weeks Every 3 weeks Every 4 weeks Monthly Every 5 weeks…" at bounding box center [374, 260] width 126 height 17
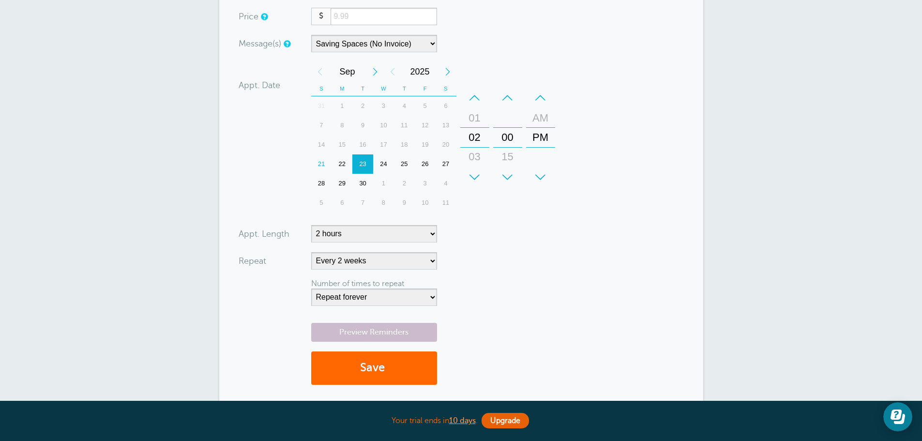
click at [661, 192] on form "You are creating a new customer. To use an existing customer select one from th…" at bounding box center [460, 146] width 445 height 494
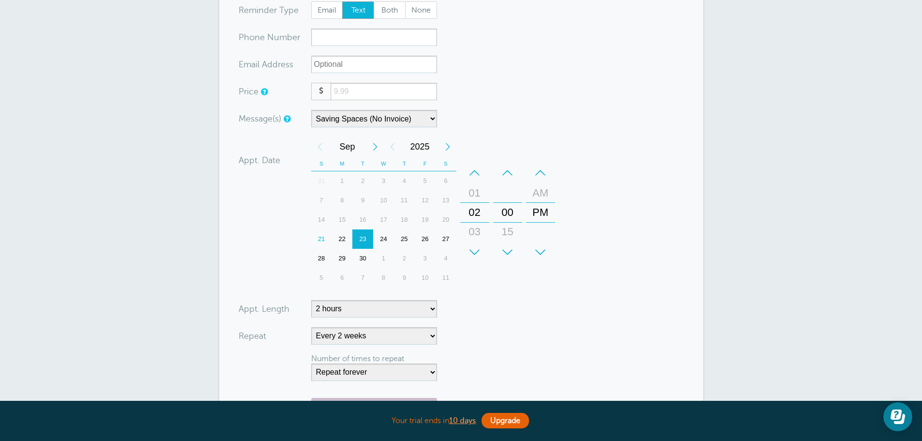
scroll to position [145, 0]
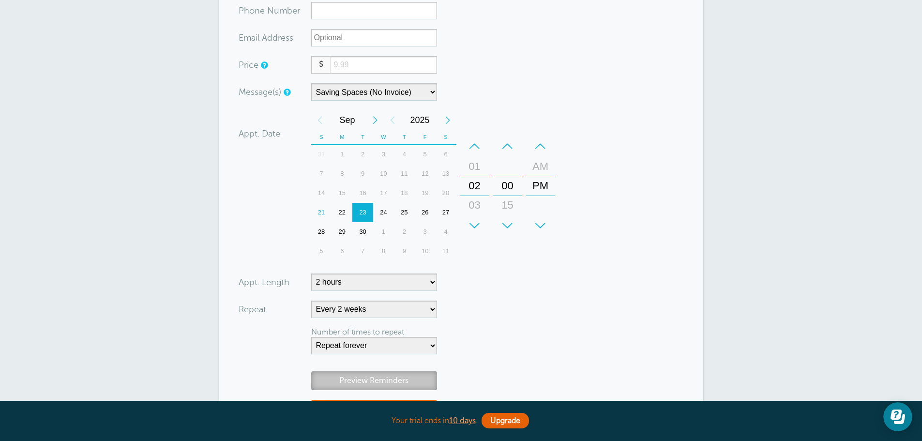
click at [357, 377] on link "Preview Reminders" at bounding box center [374, 380] width 126 height 19
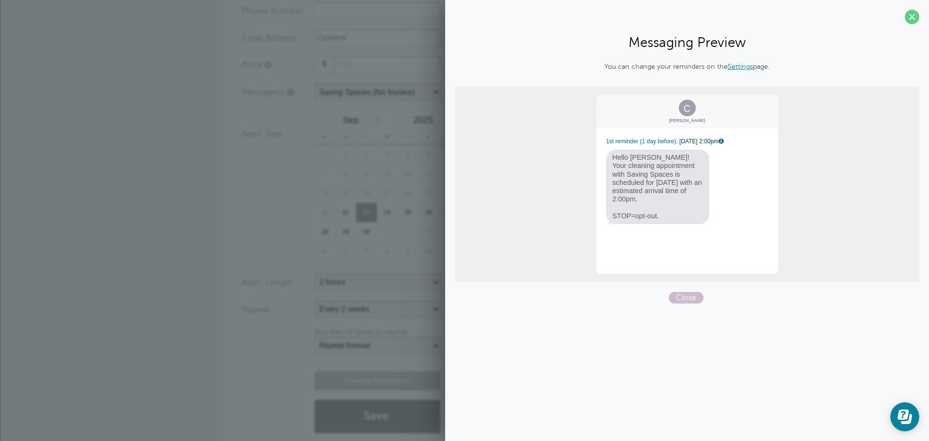
click at [908, 29] on section "Messaging Preview You can change your reminders on the Settings page. C Cass 1s…" at bounding box center [687, 155] width 484 height 311
click at [910, 25] on section "Messaging Preview You can change your reminders on the Settings page. C Cass 1s…" at bounding box center [687, 155] width 484 height 311
click at [915, 18] on span at bounding box center [912, 17] width 15 height 15
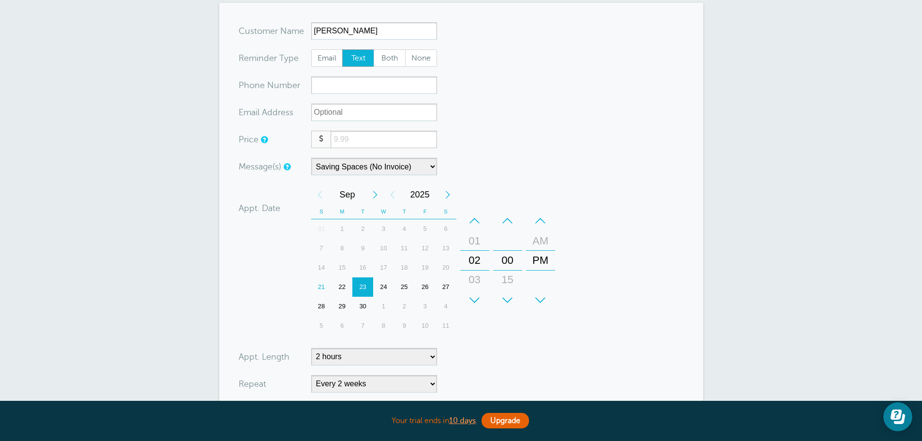
scroll to position [48, 0]
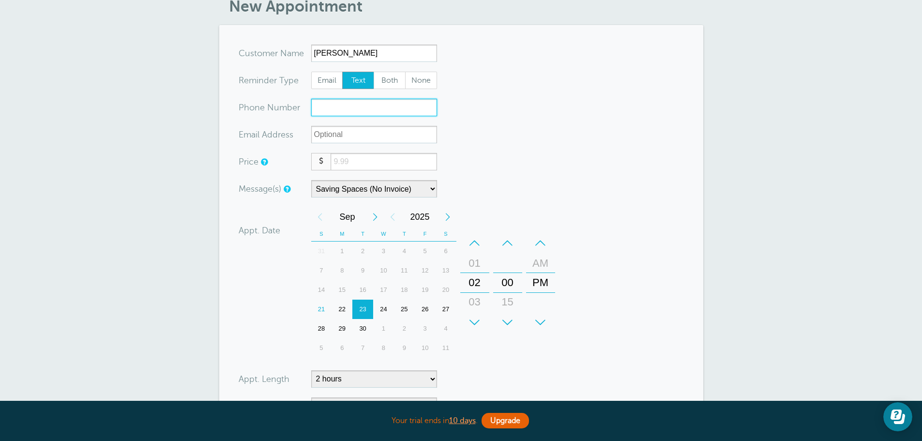
click at [351, 103] on input "xxx-no-autofill" at bounding box center [374, 107] width 126 height 17
click at [363, 56] on input "Cass" at bounding box center [374, 53] width 126 height 17
type input "Cass D"
click at [329, 111] on input "xxx-no-autofill" at bounding box center [374, 107] width 126 height 17
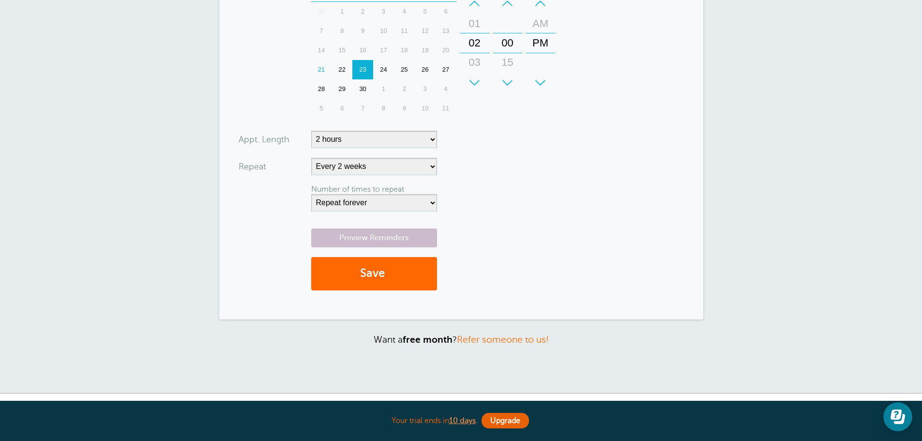
scroll to position [290, 0]
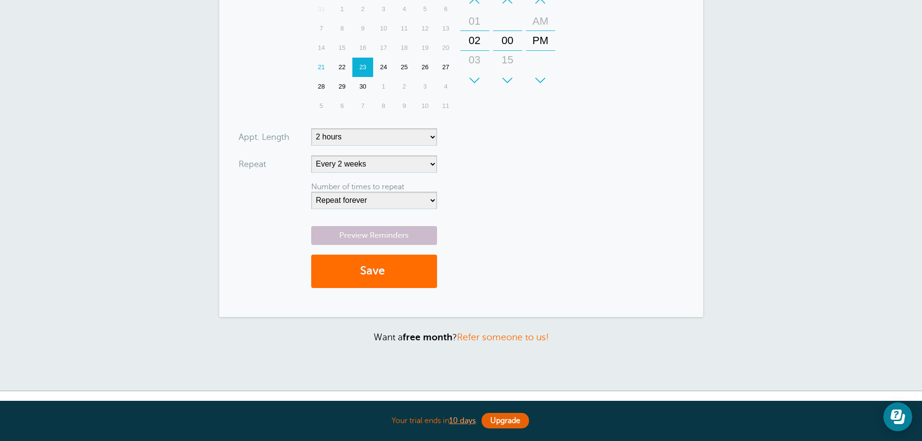
type input "2158728696"
click at [372, 270] on button "Save" at bounding box center [374, 270] width 126 height 33
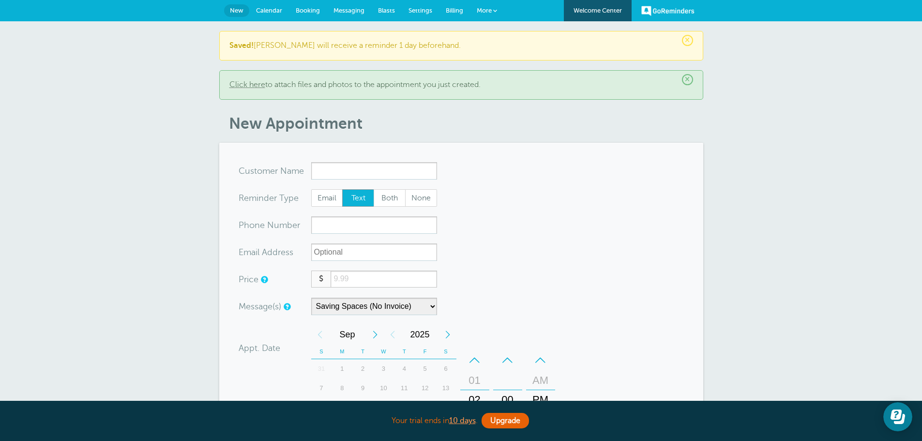
click at [271, 15] on link "Calendar" at bounding box center [269, 10] width 40 height 21
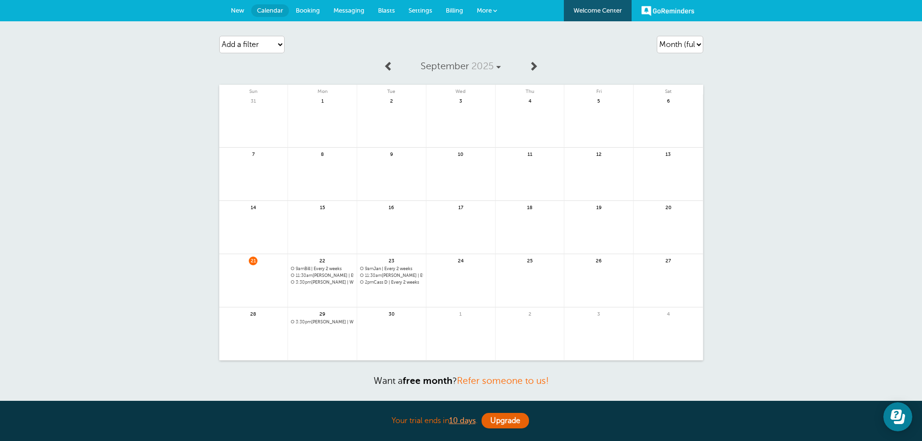
click at [350, 13] on span "Messaging" at bounding box center [348, 10] width 31 height 7
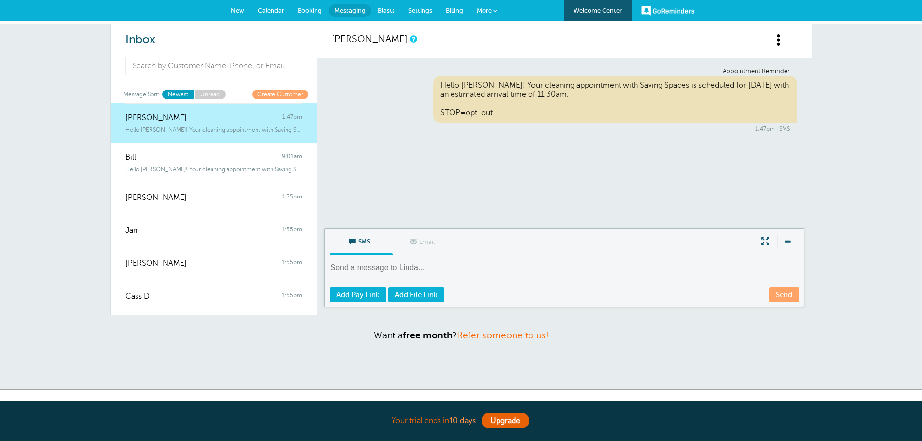
click at [186, 118] on div "[PERSON_NAME] 1:47pm" at bounding box center [213, 112] width 177 height 19
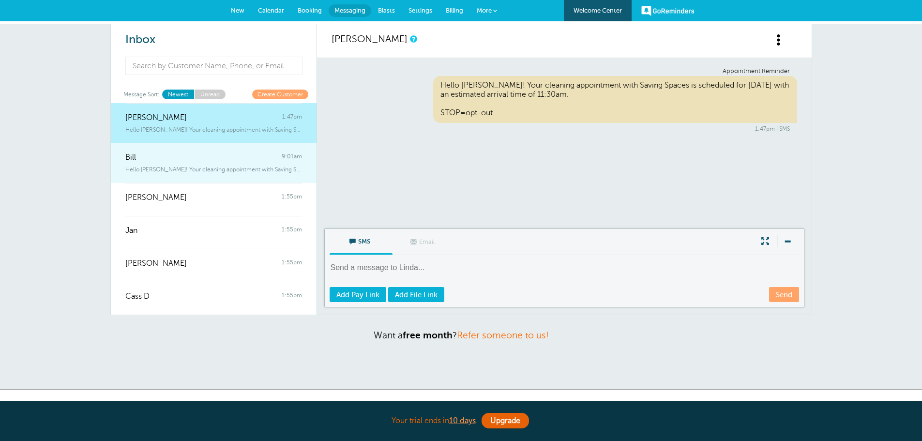
click at [160, 167] on span "Hello [PERSON_NAME]! Your cleaning appointment with Saving Spaces is scheduled …" at bounding box center [213, 169] width 177 height 7
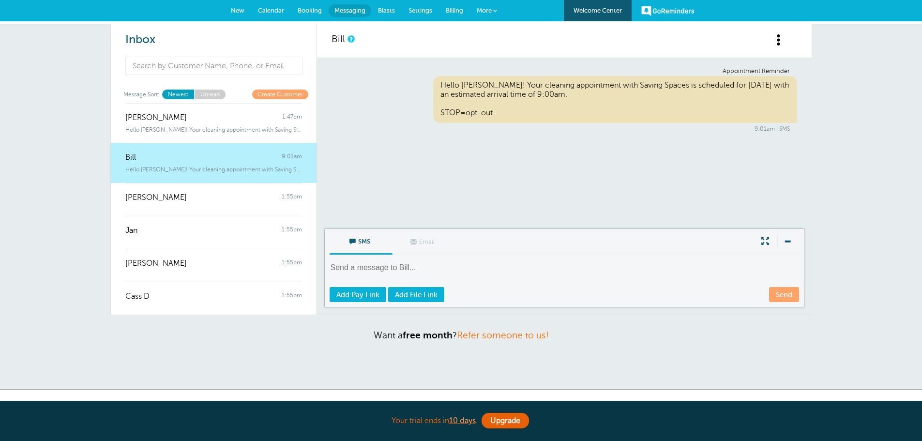
click at [211, 93] on link "Unread" at bounding box center [209, 93] width 31 height 9
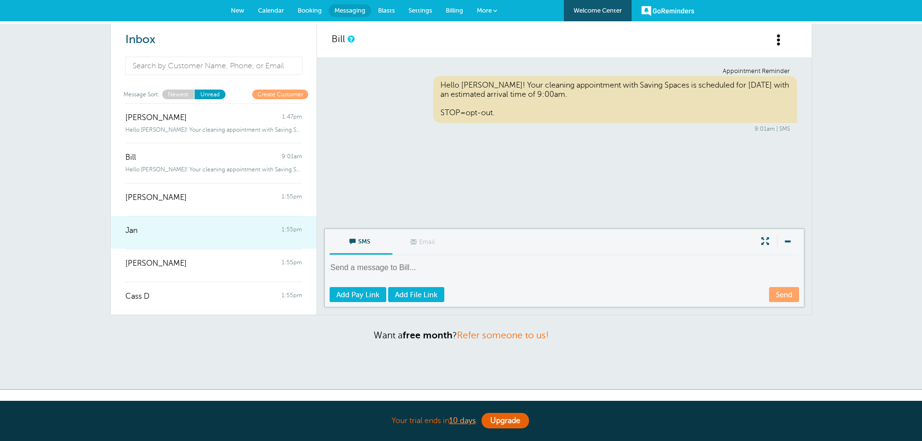
click at [201, 232] on div "Jan 1:55pm" at bounding box center [213, 225] width 177 height 19
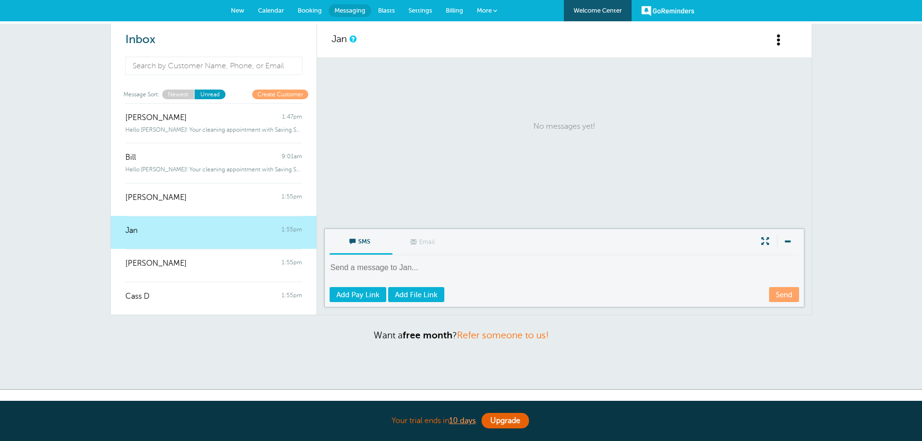
click at [177, 96] on link "Newest" at bounding box center [178, 93] width 32 height 9
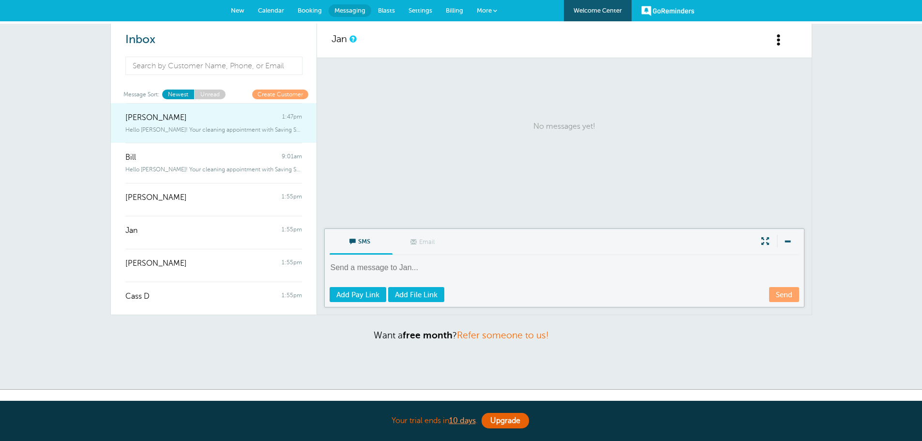
click at [180, 127] on span "Hello Linda! Your cleaning appointment with Saving Spaces is scheduled for" at bounding box center [213, 129] width 177 height 7
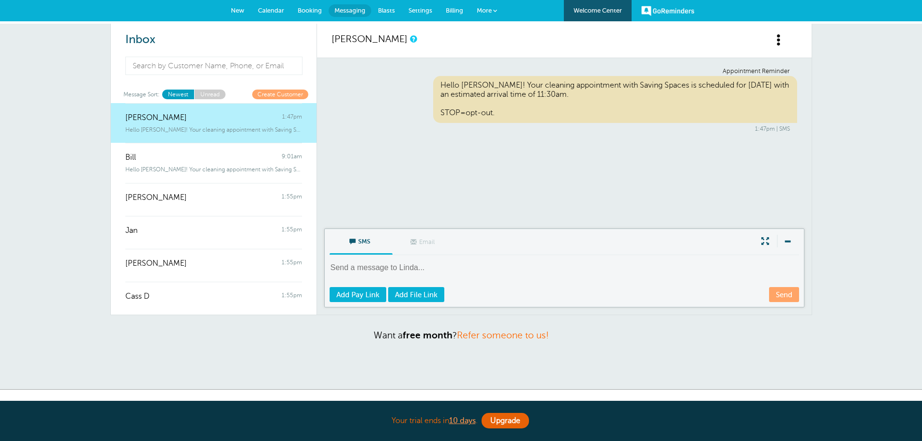
click at [487, 9] on span "More" at bounding box center [483, 10] width 15 height 7
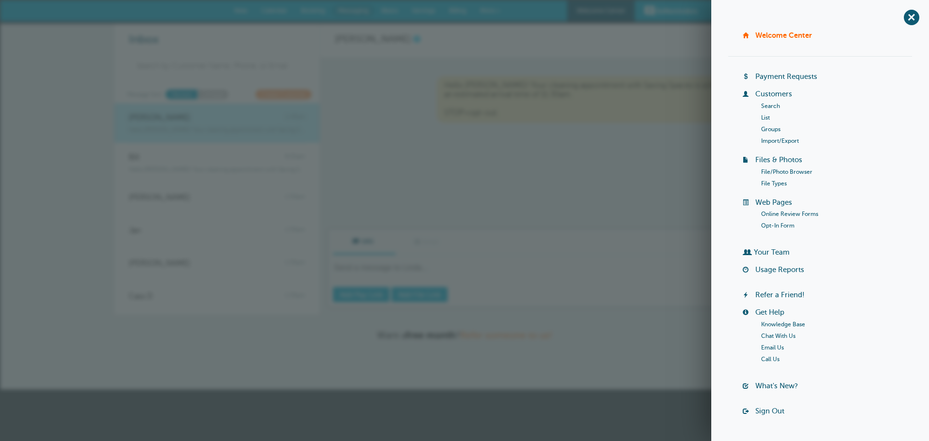
click at [761, 93] on link "Customers" at bounding box center [773, 94] width 37 height 8
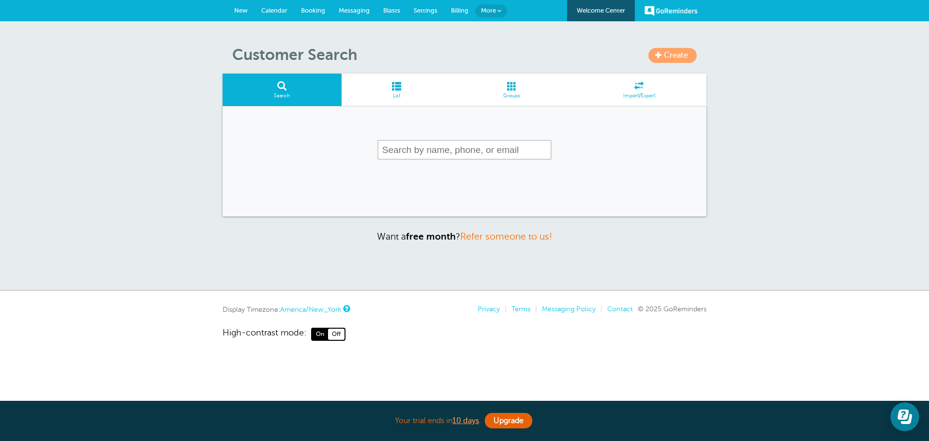
click at [372, 89] on span at bounding box center [397, 85] width 110 height 9
